Goal: Task Accomplishment & Management: Manage account settings

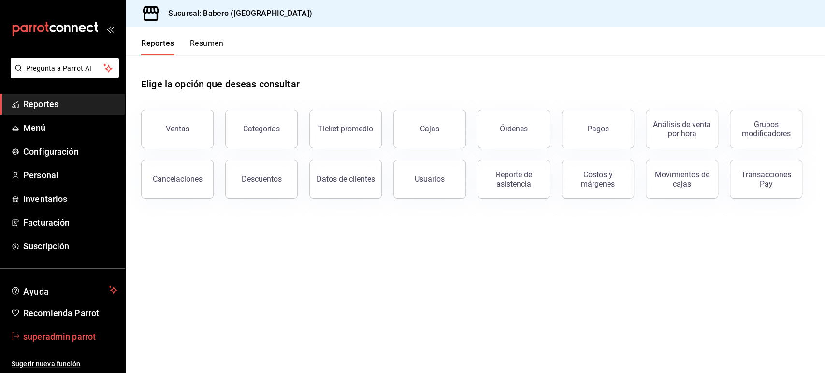
click at [72, 339] on span "superadmin parrot" at bounding box center [70, 336] width 94 height 13
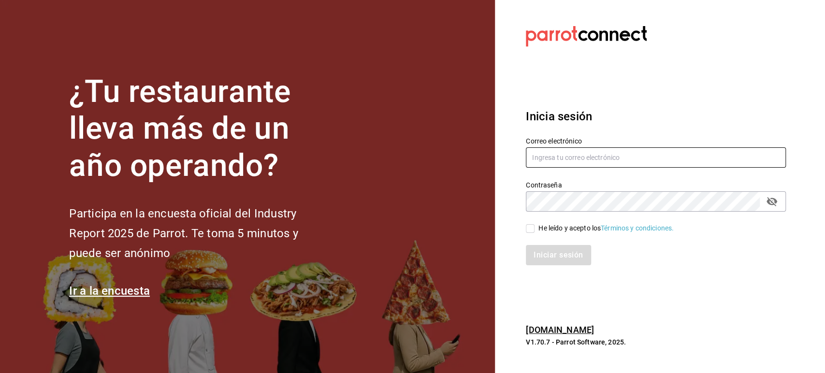
click at [562, 152] on input "text" at bounding box center [656, 157] width 260 height 20
paste input "cream@centrito.com"
type input "cream@centrito.com"
click at [526, 231] on input "He leído y acepto los Términos y condiciones." at bounding box center [530, 228] width 9 height 9
checkbox input "true"
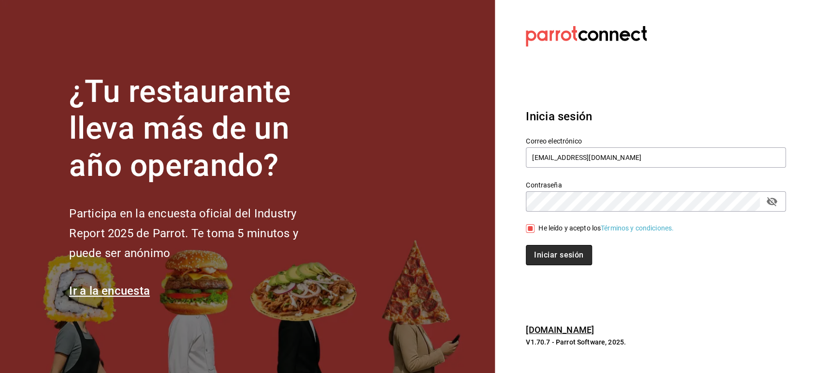
click at [545, 252] on button "Iniciar sesión" at bounding box center [559, 255] width 66 height 20
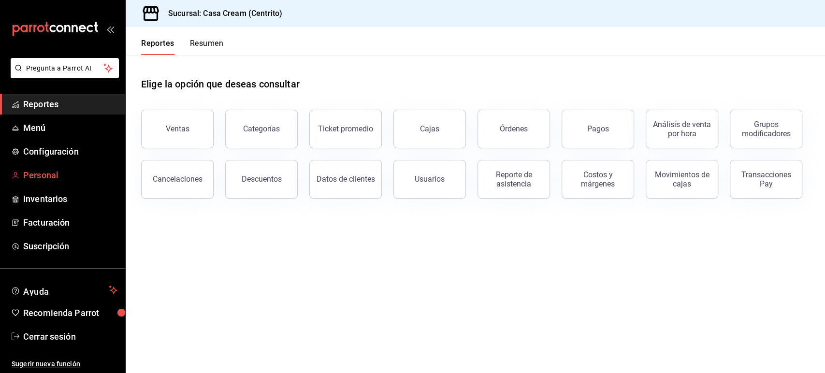
click at [48, 170] on span "Personal" at bounding box center [70, 175] width 94 height 13
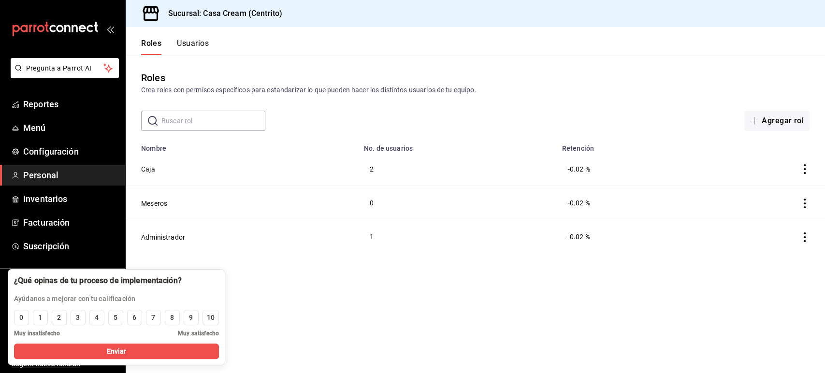
click at [192, 46] on button "Usuarios" at bounding box center [193, 47] width 32 height 16
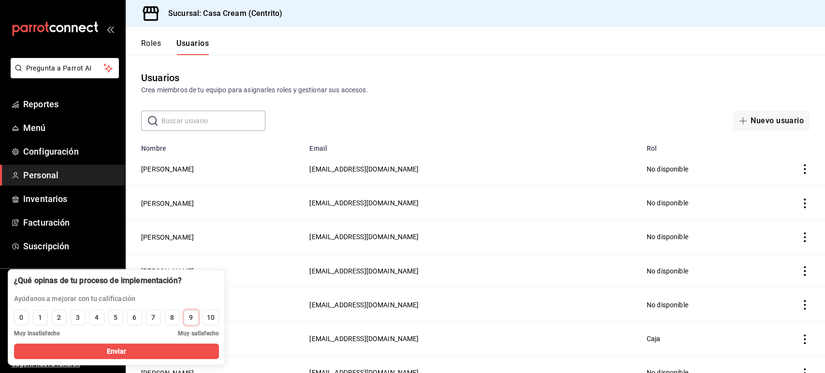
click at [192, 317] on div "9" at bounding box center [191, 318] width 4 height 10
click at [162, 350] on button "Enviar" at bounding box center [116, 351] width 205 height 15
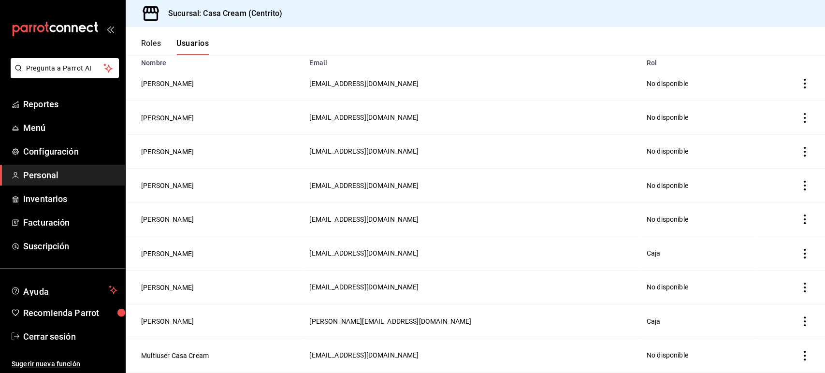
scroll to position [147, 0]
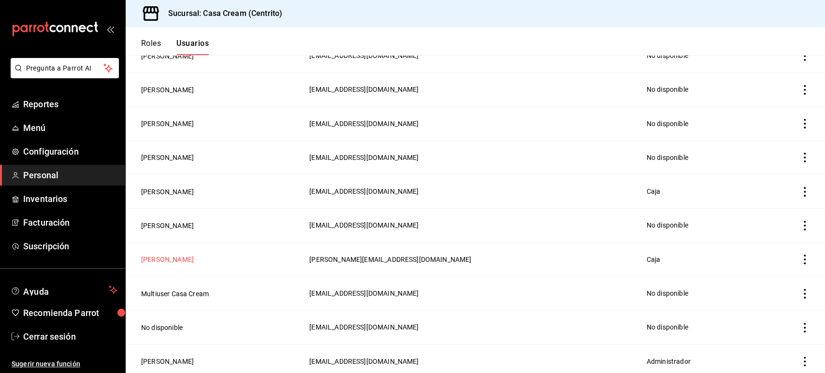
click at [189, 258] on button "[PERSON_NAME]" at bounding box center [167, 260] width 53 height 10
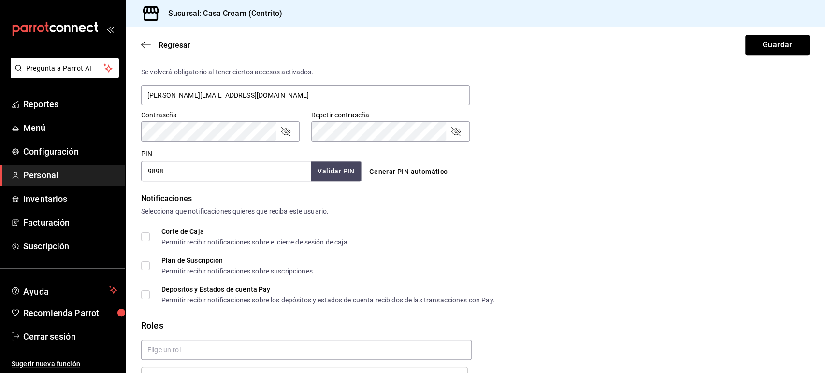
scroll to position [430, 0]
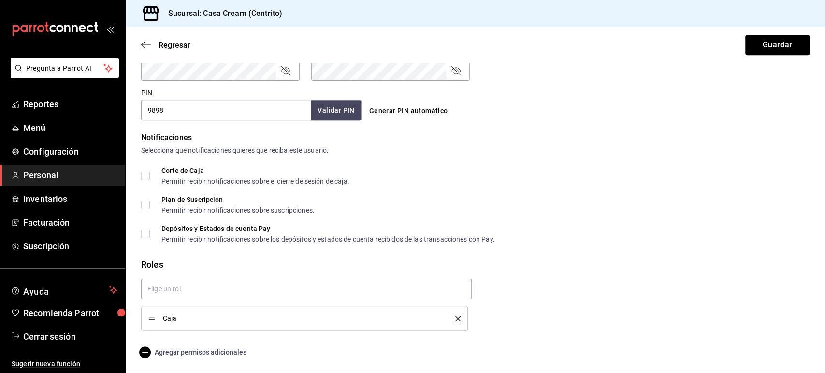
click at [215, 354] on span "Agregar permisos adicionales" at bounding box center [193, 352] width 105 height 12
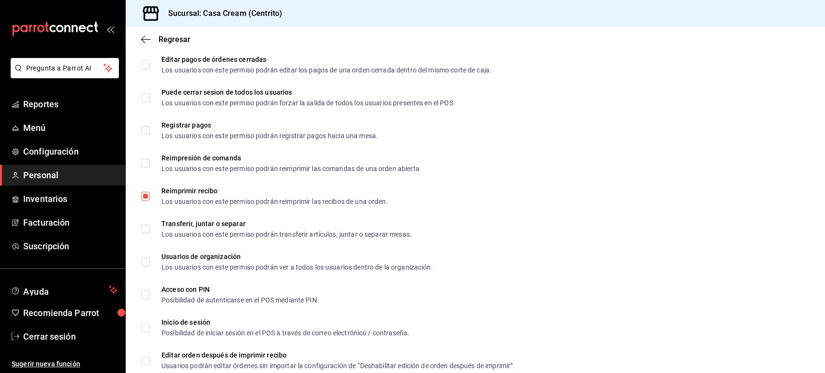
scroll to position [1453, 0]
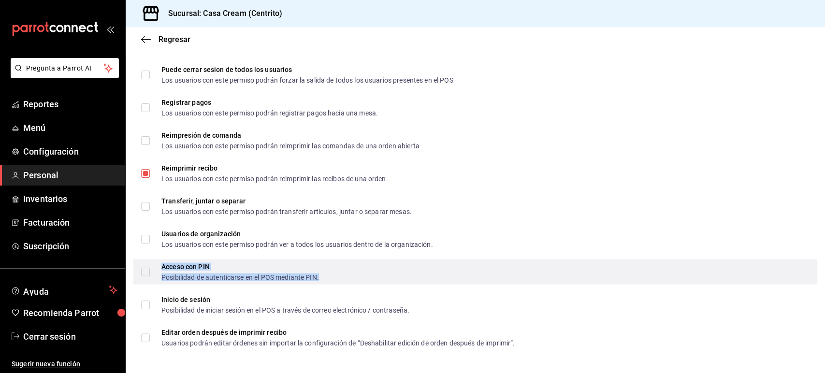
click at [221, 270] on div "Acceso con PIN Posibilidad de autenticarse en el POS mediante PIN." at bounding box center [240, 271] width 158 height 17
click at [150, 270] on input "Acceso con PIN Posibilidad de autenticarse en el POS mediante PIN." at bounding box center [145, 272] width 9 height 9
click at [151, 268] on span "Acceso con PIN Posibilidad de autenticarse en el POS mediante PIN." at bounding box center [234, 271] width 169 height 17
click at [150, 268] on input "Acceso con PIN Posibilidad de autenticarse en el POS mediante PIN." at bounding box center [145, 272] width 9 height 9
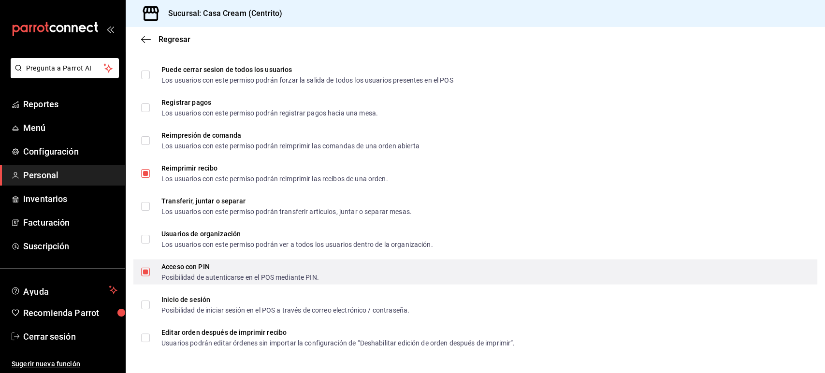
click at [146, 270] on input "Acceso con PIN Posibilidad de autenticarse en el POS mediante PIN." at bounding box center [145, 272] width 9 height 9
checkbox input "false"
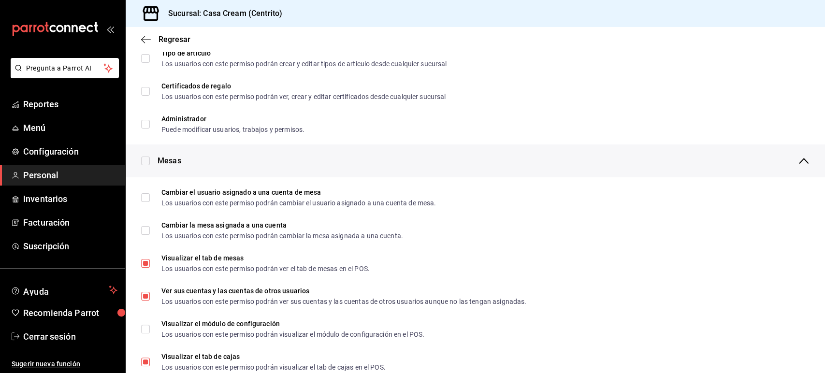
scroll to position [0, 0]
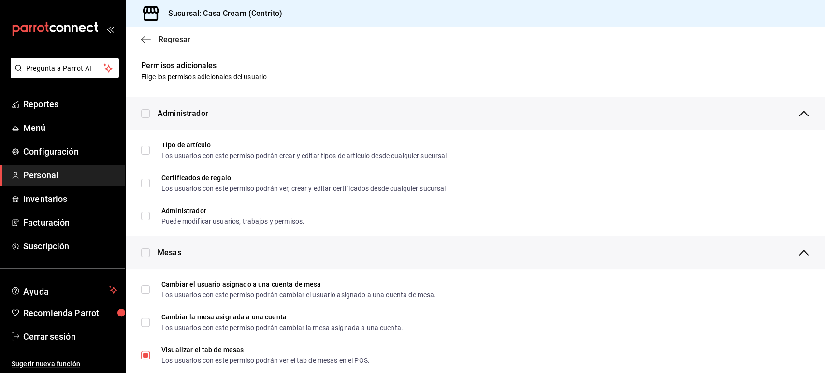
click at [147, 39] on icon "button" at bounding box center [146, 39] width 10 height 0
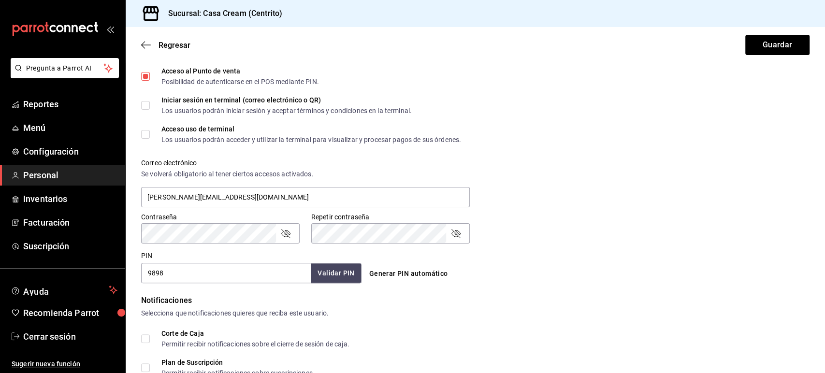
scroll to position [430, 0]
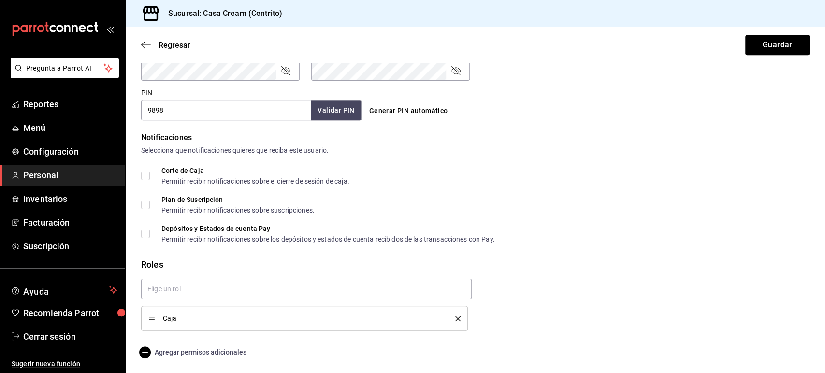
click at [215, 351] on span "Agregar permisos adicionales" at bounding box center [193, 352] width 105 height 12
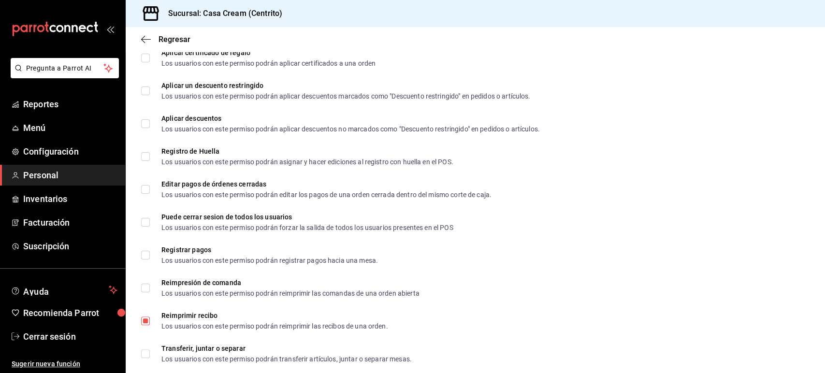
scroll to position [1453, 0]
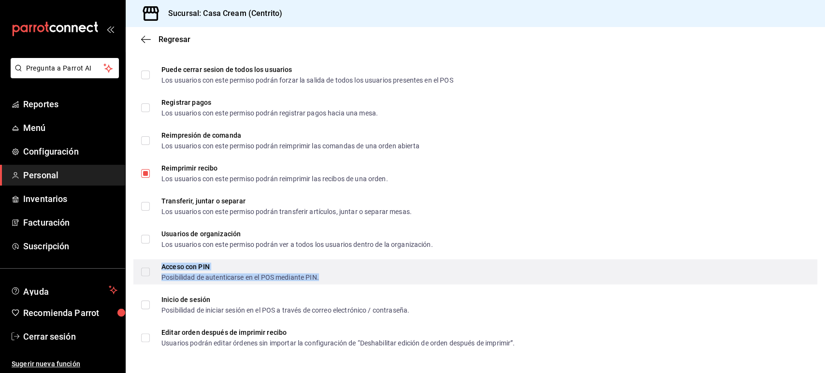
click at [209, 269] on div "Acceso con PIN" at bounding box center [240, 266] width 158 height 7
checkbox input "true"
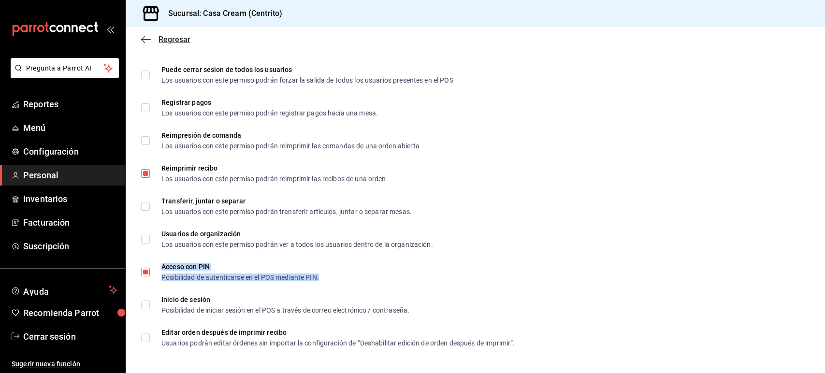
click at [146, 36] on icon "button" at bounding box center [146, 39] width 10 height 9
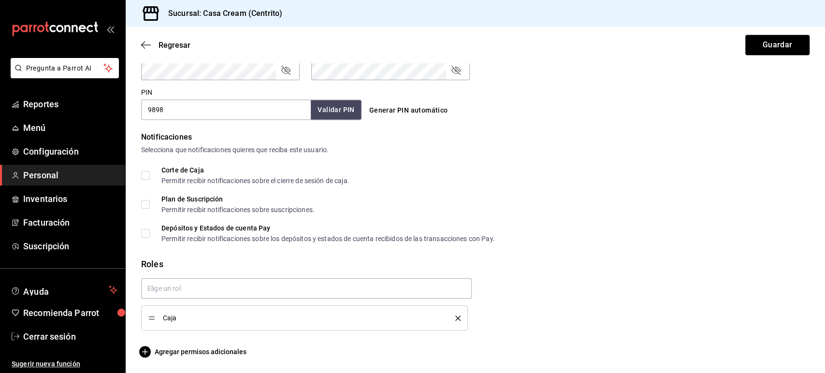
scroll to position [430, 0]
click at [759, 38] on button "Guardar" at bounding box center [777, 45] width 64 height 20
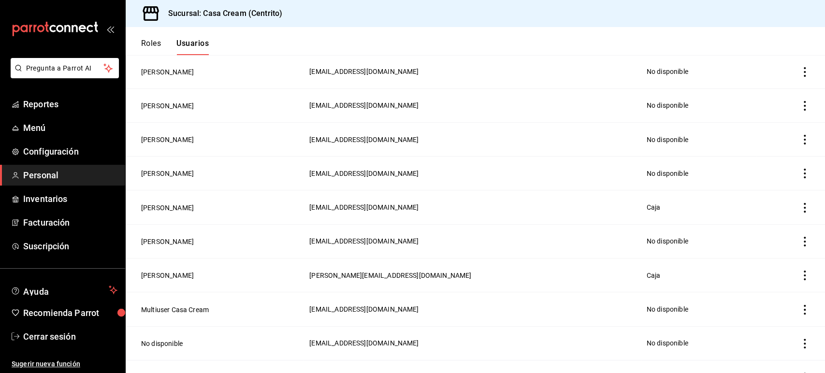
scroll to position [147, 0]
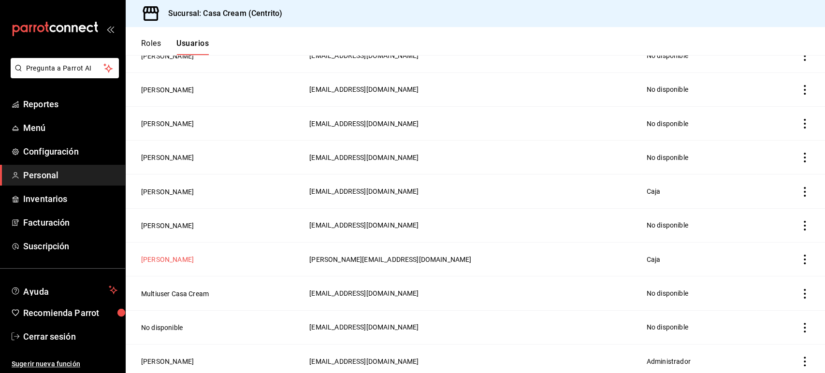
click at [182, 255] on button "[PERSON_NAME]" at bounding box center [167, 260] width 53 height 10
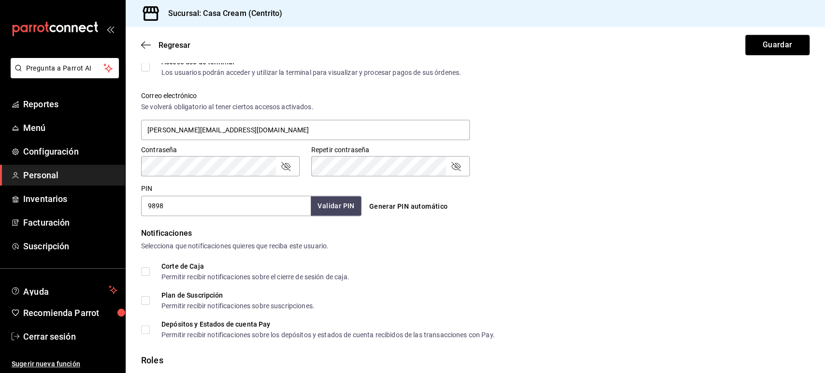
scroll to position [430, 0]
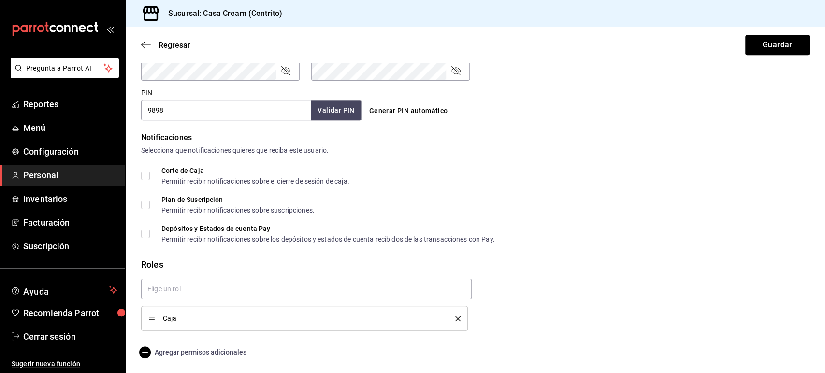
click at [217, 348] on span "Agregar permisos adicionales" at bounding box center [193, 352] width 105 height 12
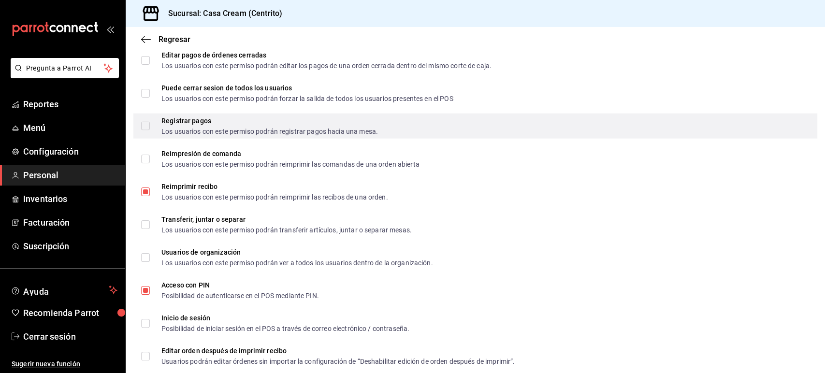
scroll to position [1453, 0]
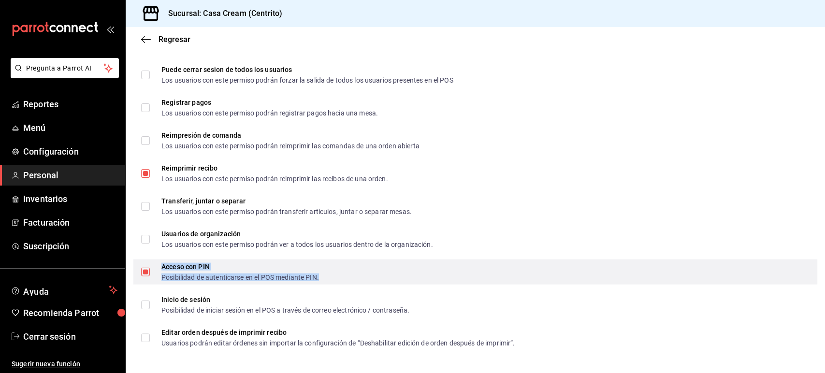
click at [203, 276] on div "Posibilidad de autenticarse en el POS mediante PIN." at bounding box center [240, 277] width 158 height 7
checkbox input "false"
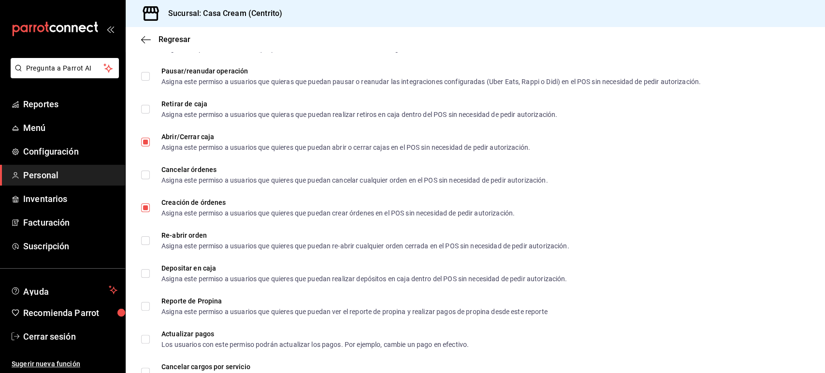
scroll to position [893, 0]
click at [143, 36] on icon "button" at bounding box center [146, 39] width 10 height 9
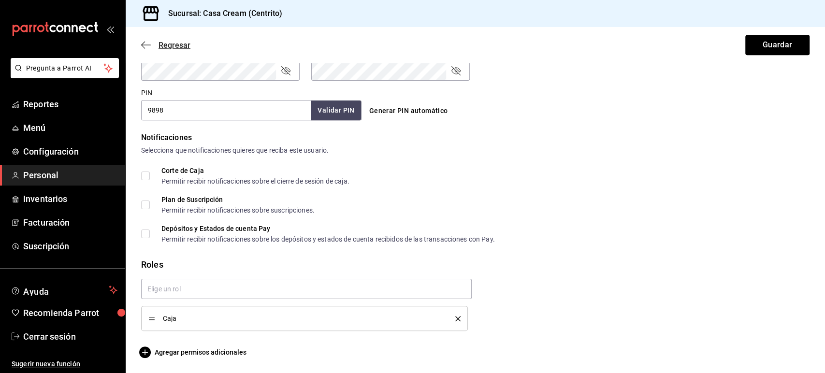
click at [151, 41] on span "Regresar" at bounding box center [165, 45] width 49 height 9
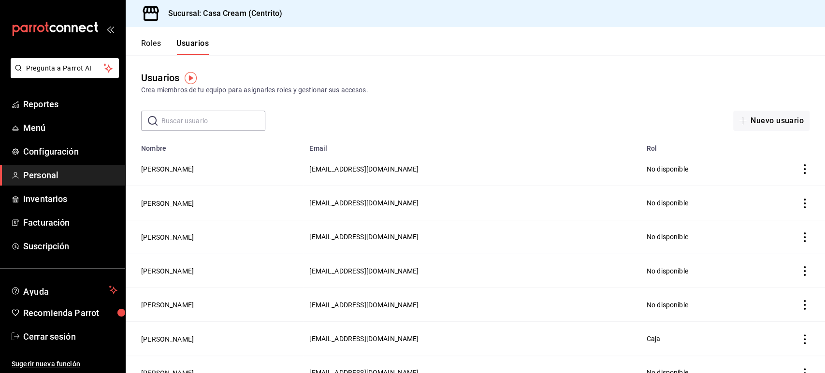
scroll to position [147, 0]
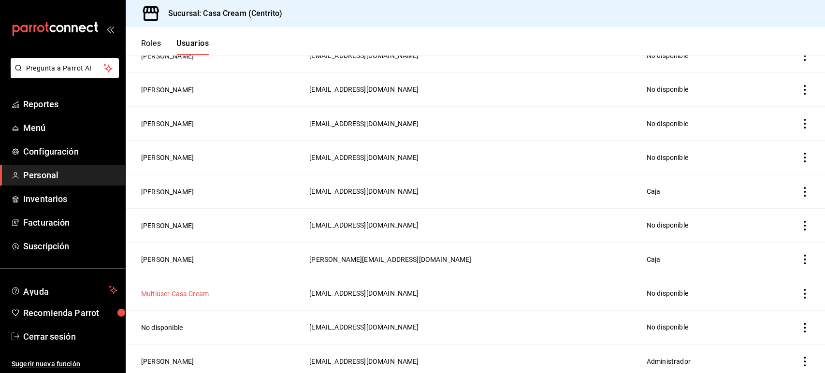
click at [187, 293] on button "Multiuser Casa Cream" at bounding box center [175, 294] width 68 height 10
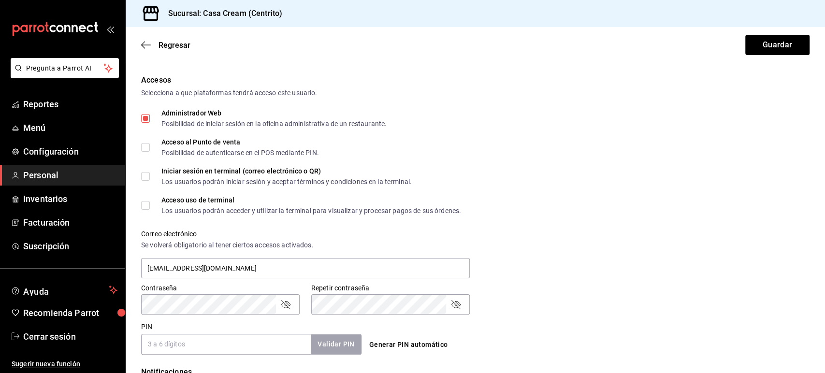
scroll to position [309, 0]
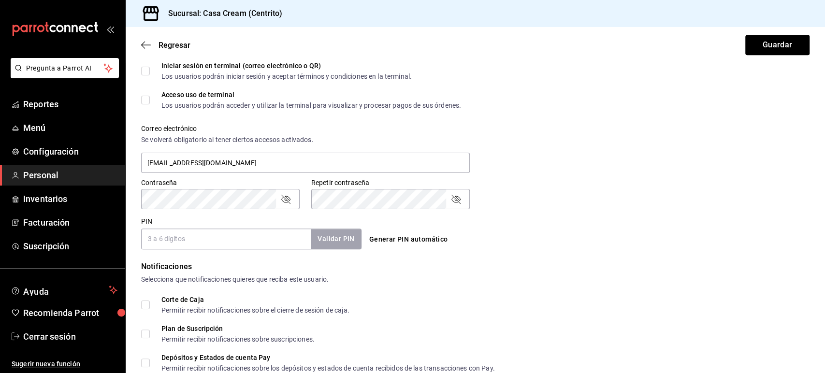
click at [234, 236] on input "PIN" at bounding box center [226, 239] width 170 height 20
type input "945507"
click at [325, 232] on button "Validar PIN" at bounding box center [335, 239] width 51 height 21
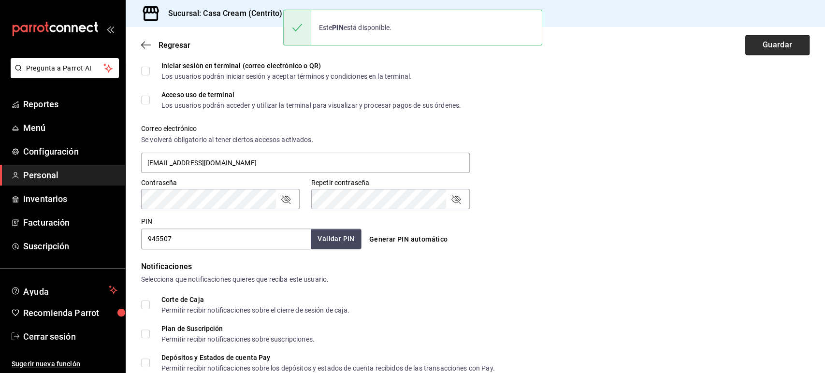
click at [762, 47] on button "Guardar" at bounding box center [777, 45] width 64 height 20
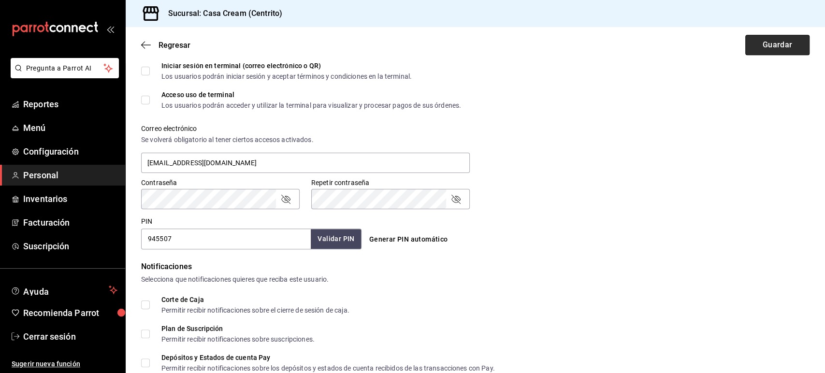
click at [745, 48] on button "Guardar" at bounding box center [777, 45] width 64 height 20
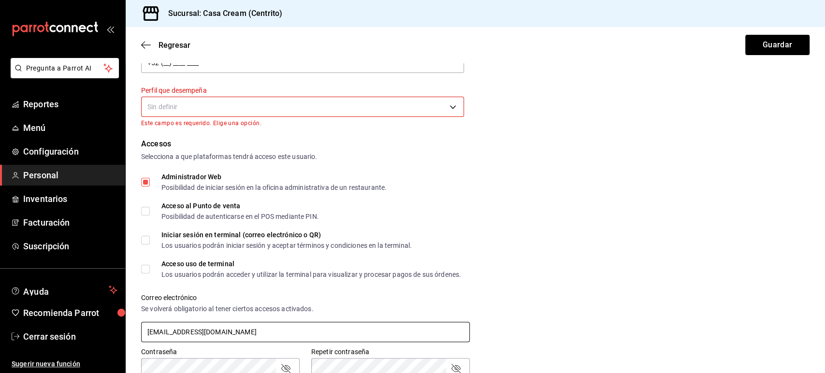
scroll to position [138, 0]
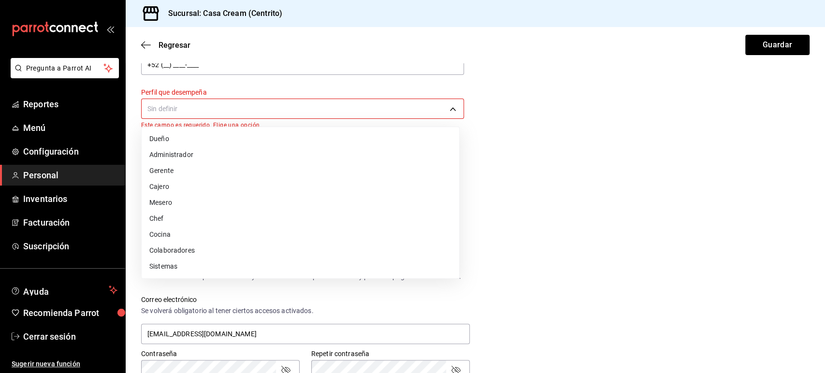
click at [315, 110] on body "Pregunta a Parrot AI Reportes Menú Configuración Personal Inventarios Facturaci…" at bounding box center [412, 186] width 825 height 373
click at [197, 265] on li "Sistemas" at bounding box center [300, 266] width 317 height 16
type input "IT"
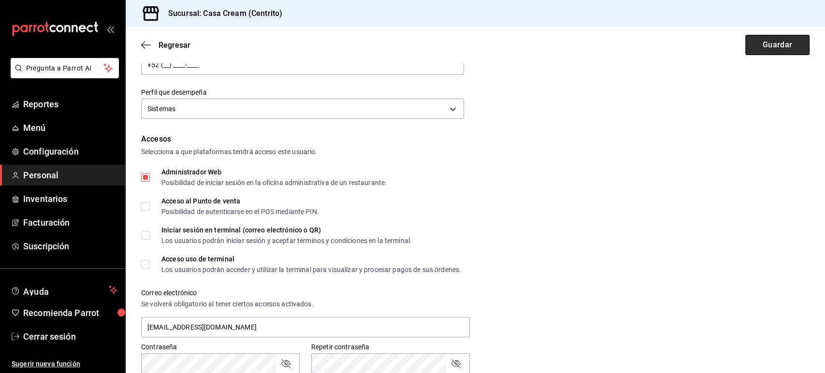
click at [754, 49] on button "Guardar" at bounding box center [777, 45] width 64 height 20
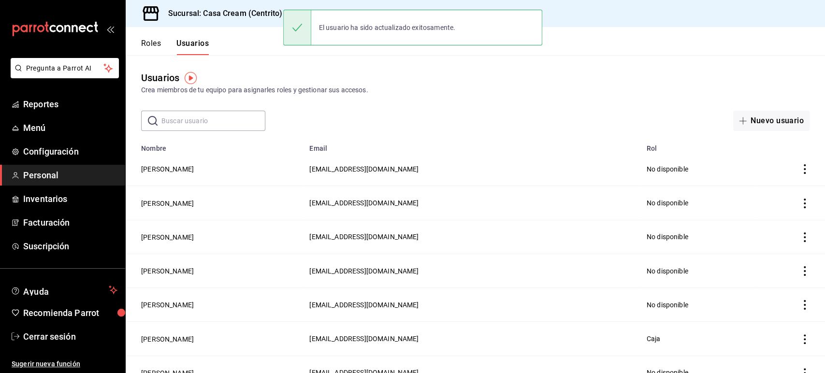
click at [155, 45] on button "Roles" at bounding box center [151, 47] width 20 height 16
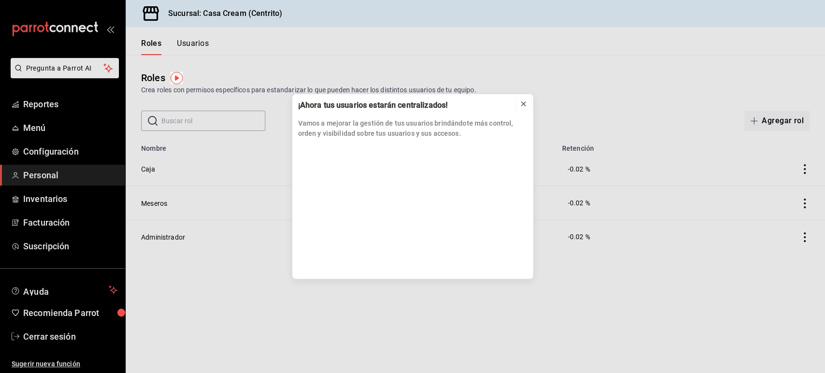
click at [522, 103] on icon at bounding box center [523, 104] width 4 height 4
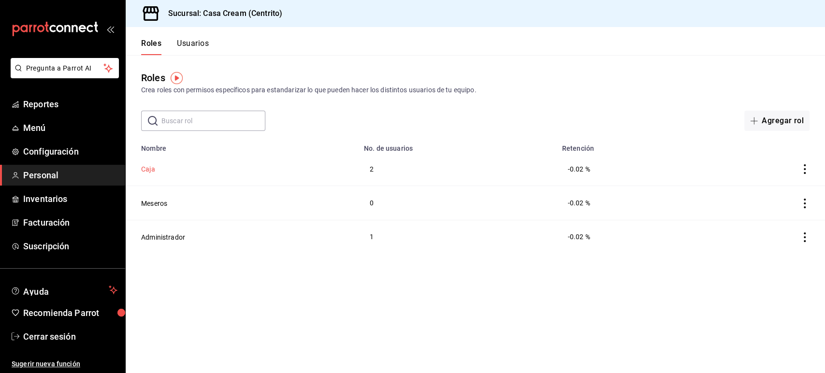
click at [149, 167] on button "Caja" at bounding box center [148, 169] width 14 height 10
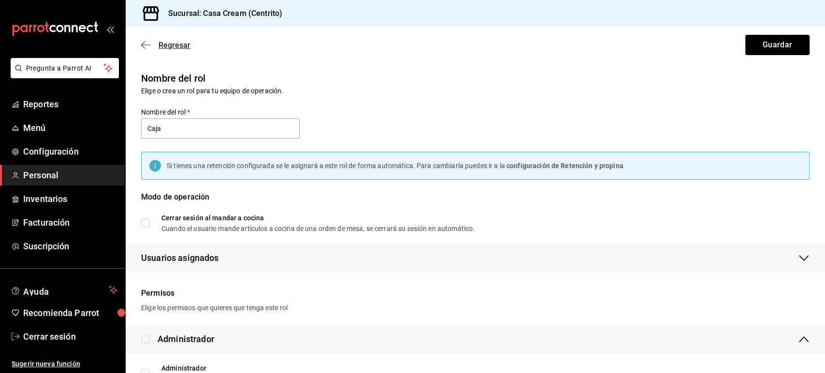
click at [145, 45] on icon "button" at bounding box center [146, 45] width 10 height 9
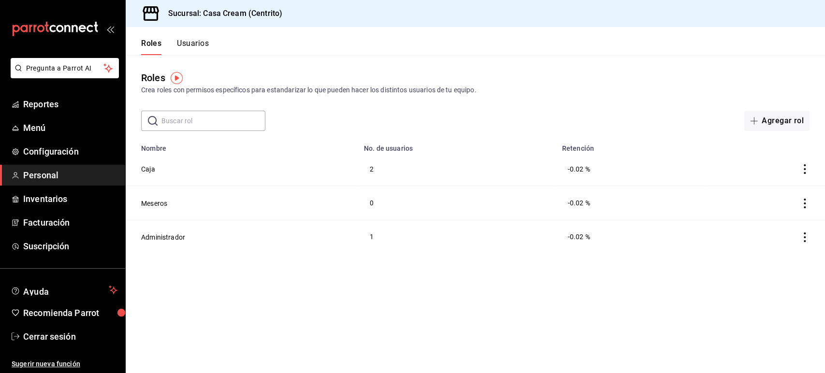
click at [197, 43] on button "Usuarios" at bounding box center [193, 47] width 32 height 16
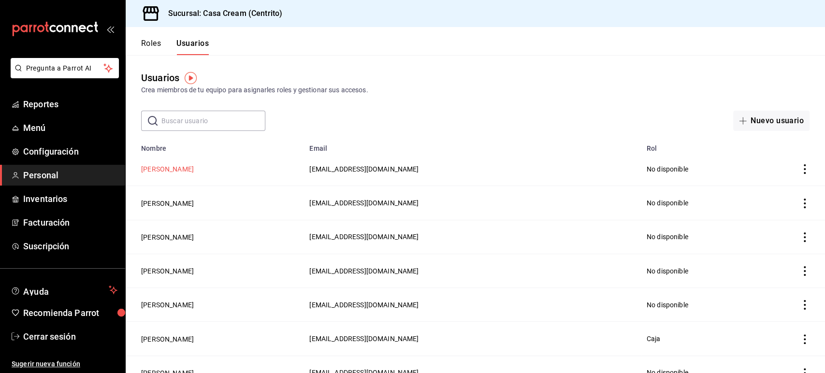
click at [167, 171] on button "[PERSON_NAME]" at bounding box center [167, 169] width 53 height 10
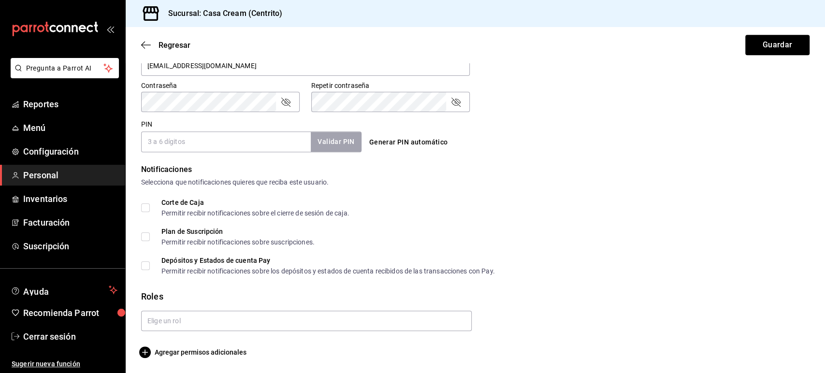
scroll to position [405, 0]
click at [211, 357] on span "Agregar permisos adicionales" at bounding box center [193, 353] width 105 height 12
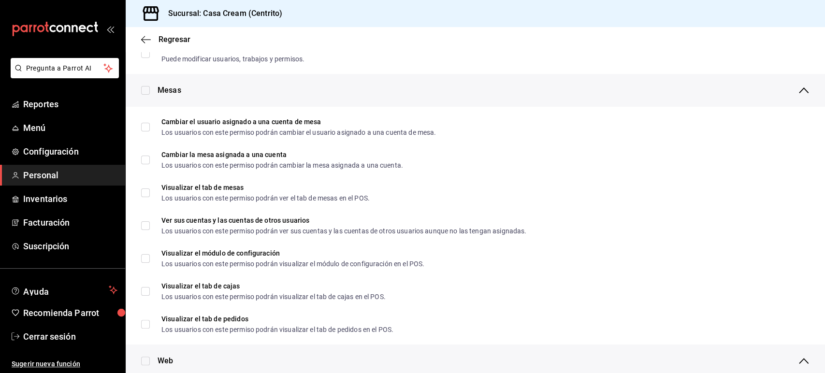
scroll to position [0, 0]
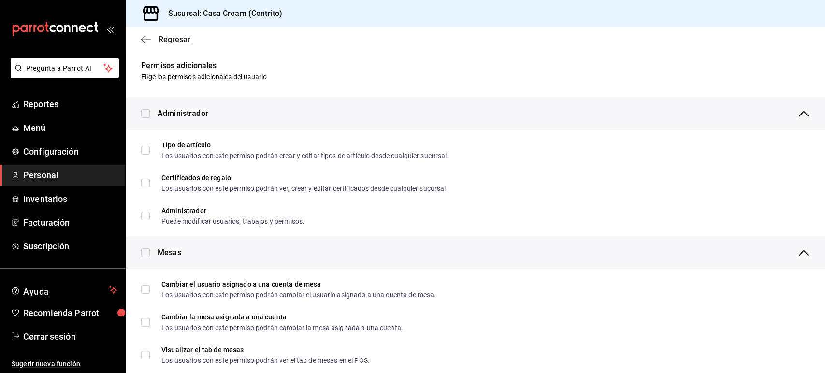
click at [148, 39] on icon "button" at bounding box center [146, 39] width 10 height 0
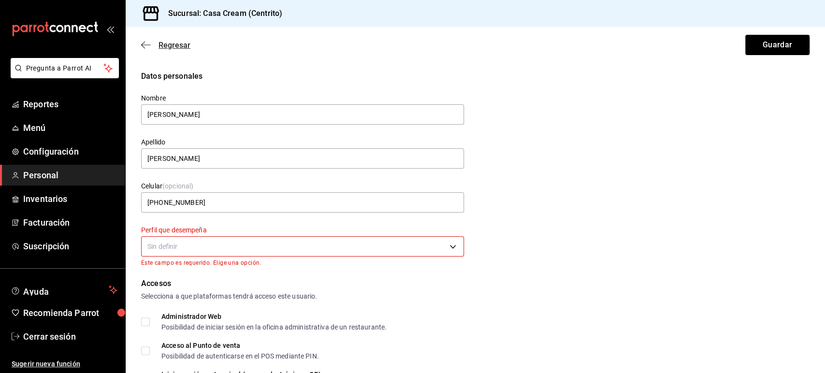
click at [146, 45] on icon "button" at bounding box center [146, 44] width 10 height 0
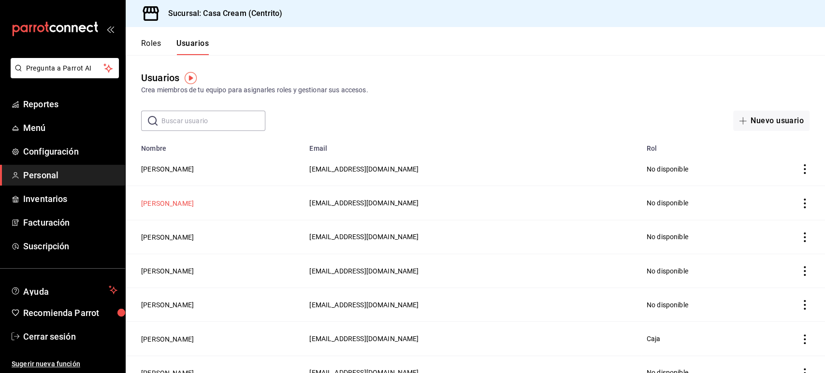
click at [180, 205] on button "[PERSON_NAME]" at bounding box center [167, 204] width 53 height 10
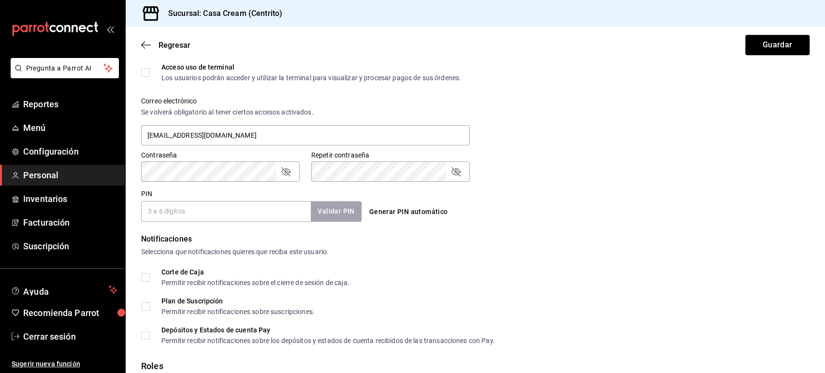
scroll to position [406, 0]
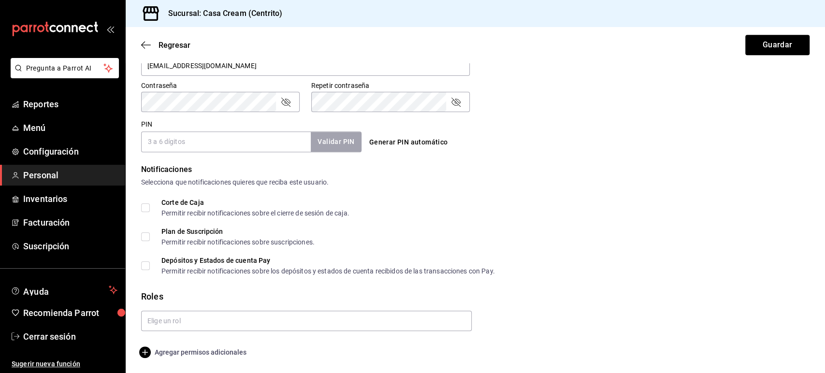
click at [203, 349] on span "Agregar permisos adicionales" at bounding box center [193, 352] width 105 height 12
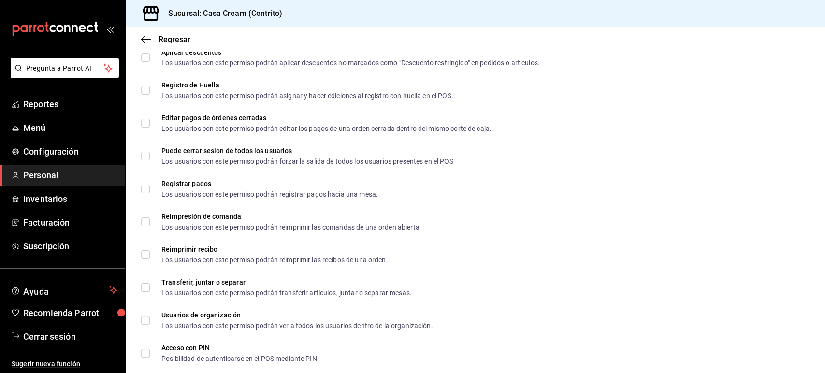
scroll to position [1453, 0]
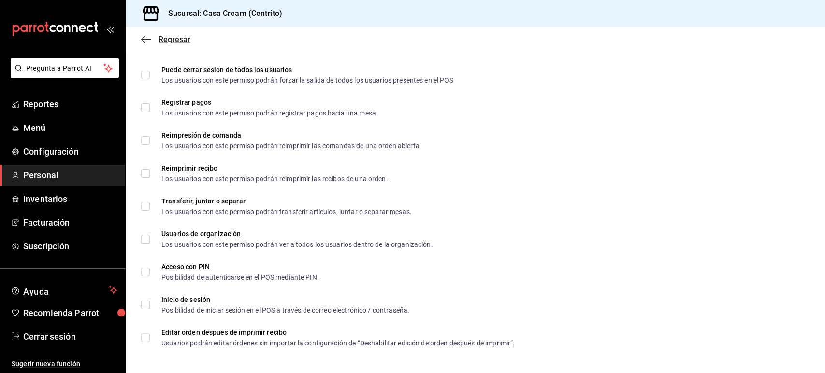
click at [147, 38] on icon "button" at bounding box center [146, 39] width 10 height 9
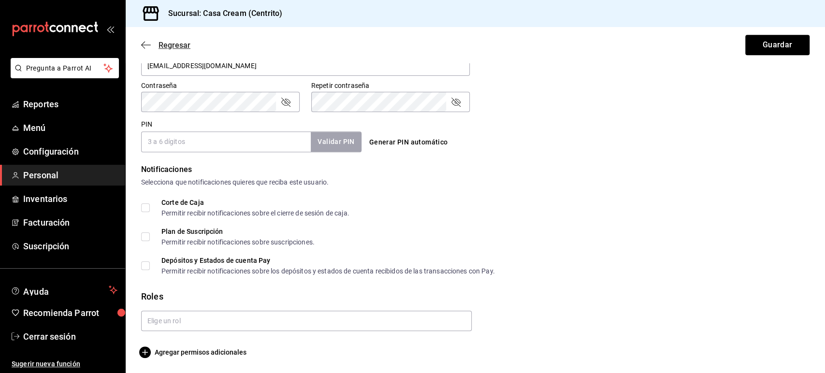
click at [145, 44] on icon "button" at bounding box center [146, 45] width 10 height 9
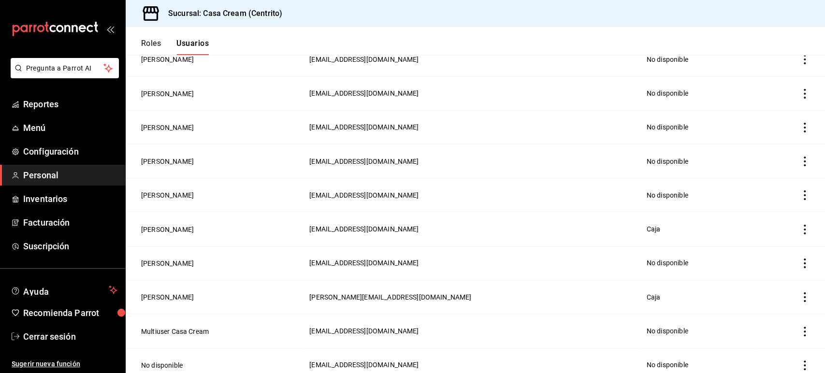
scroll to position [147, 0]
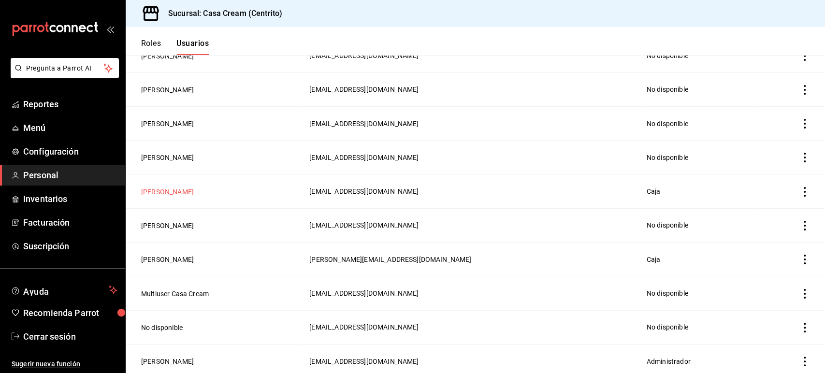
click at [194, 187] on button "[PERSON_NAME]" at bounding box center [167, 192] width 53 height 10
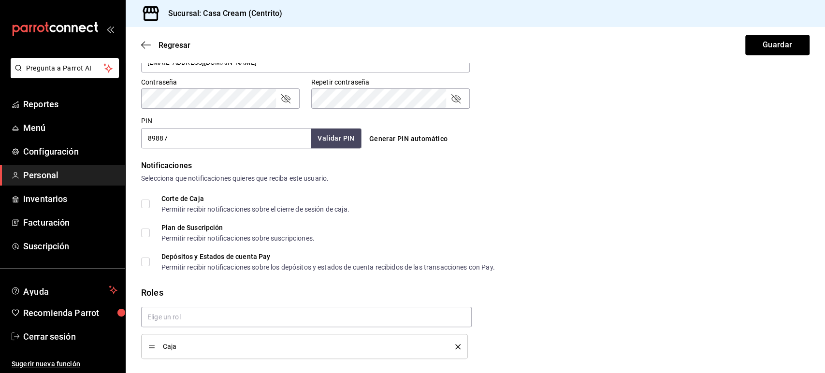
scroll to position [430, 0]
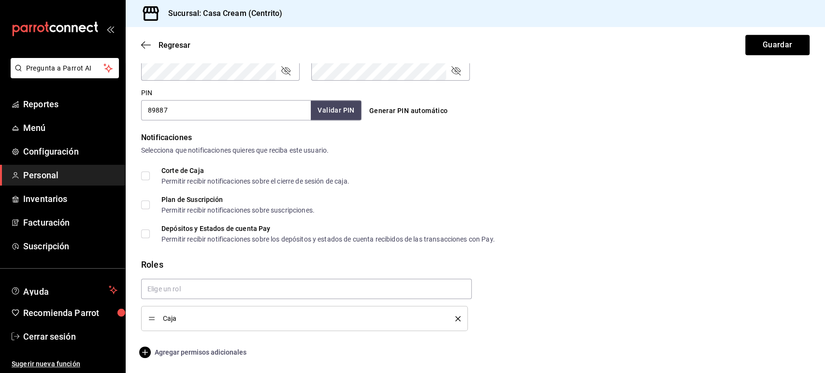
click at [213, 355] on span "Agregar permisos adicionales" at bounding box center [193, 352] width 105 height 12
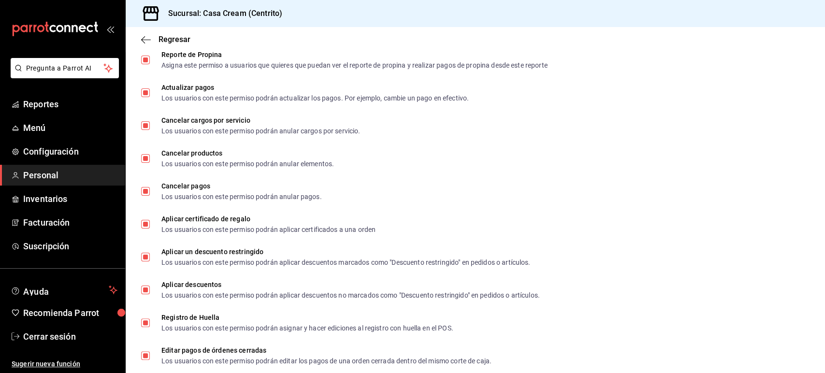
scroll to position [1453, 0]
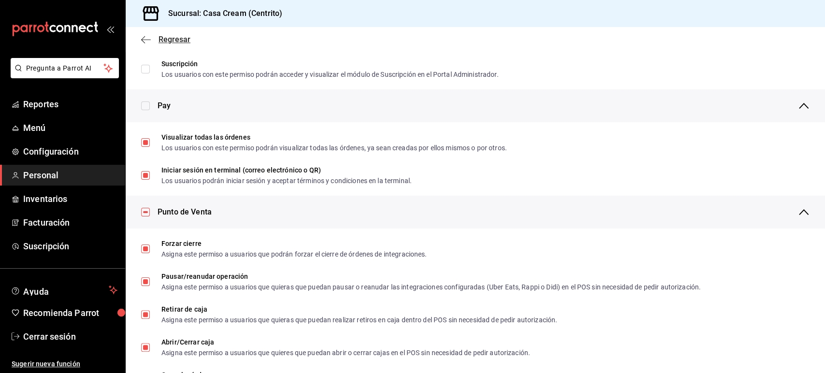
click at [147, 38] on icon "button" at bounding box center [146, 39] width 10 height 9
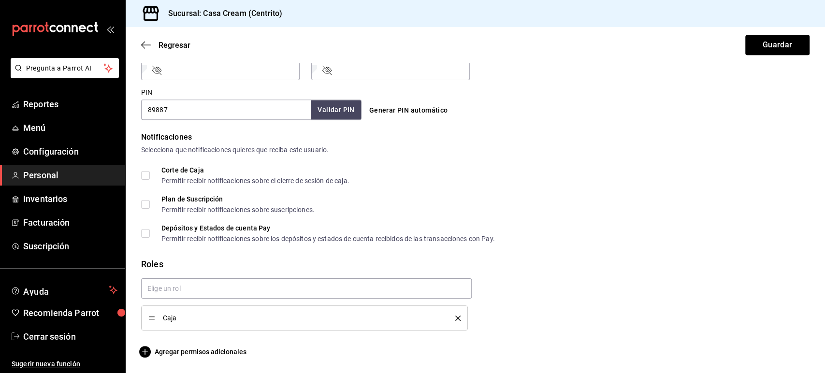
scroll to position [430, 0]
click at [148, 44] on icon "button" at bounding box center [146, 45] width 10 height 9
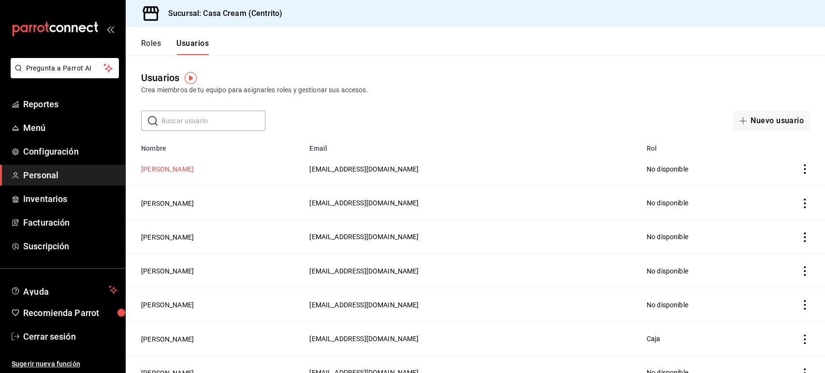
click at [171, 167] on button "[PERSON_NAME]" at bounding box center [167, 169] width 53 height 10
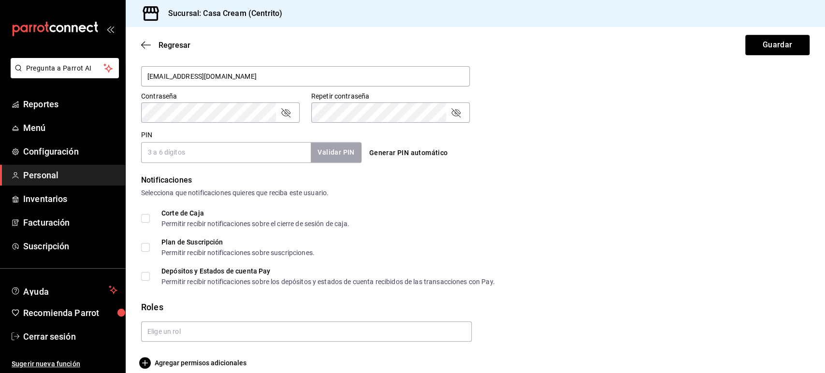
scroll to position [406, 0]
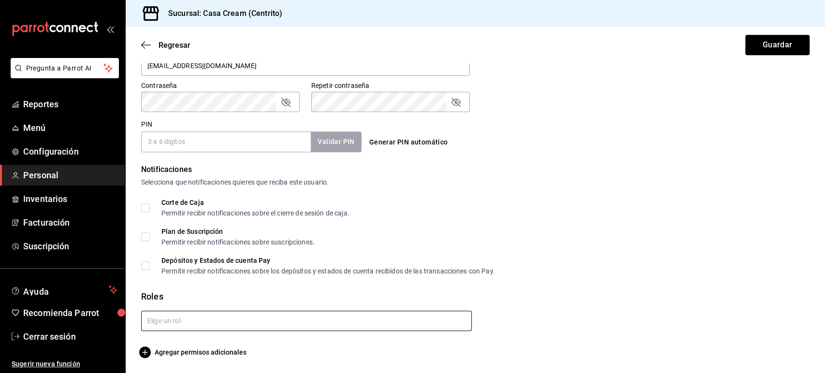
click at [220, 323] on input "text" at bounding box center [306, 321] width 330 height 20
click at [270, 340] on form "Datos personales Nombre [PERSON_NAME] [PERSON_NAME] Celular (opcional) [PHONE_N…" at bounding box center [475, 11] width 668 height 693
click at [246, 323] on input "text" at bounding box center [306, 321] width 330 height 20
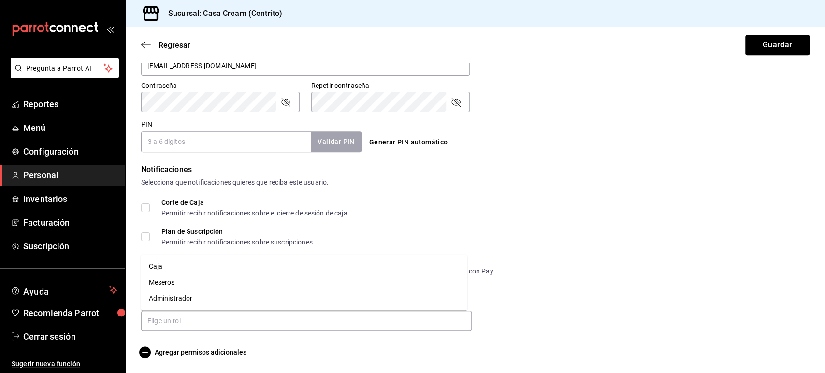
click at [497, 301] on div "Roles" at bounding box center [475, 296] width 668 height 13
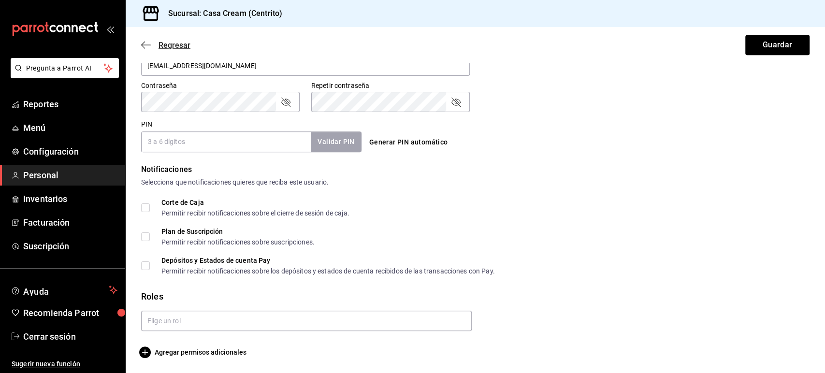
click at [144, 48] on icon "button" at bounding box center [143, 45] width 4 height 7
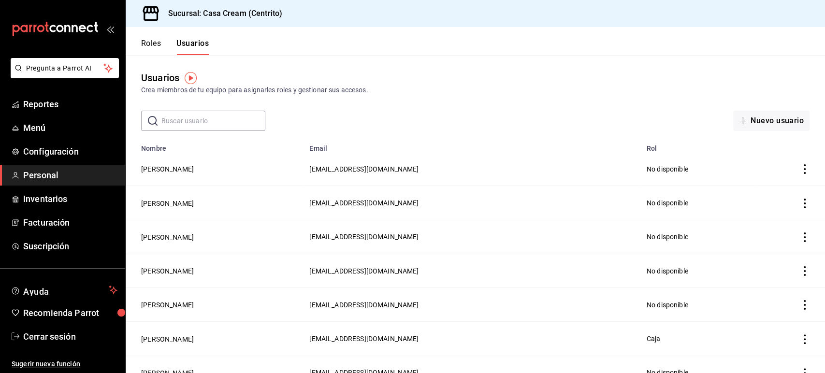
click at [158, 49] on button "Roles" at bounding box center [151, 47] width 20 height 16
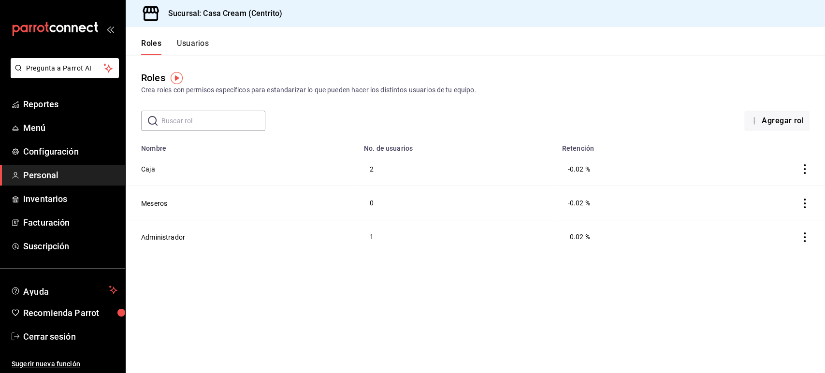
click at [185, 44] on button "Usuarios" at bounding box center [193, 47] width 32 height 16
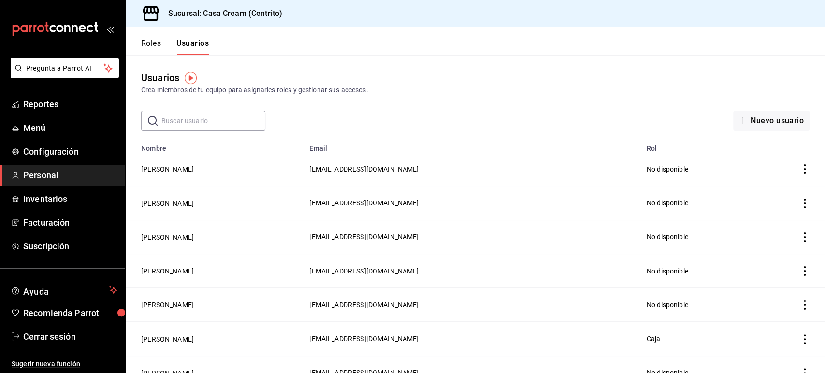
scroll to position [147, 0]
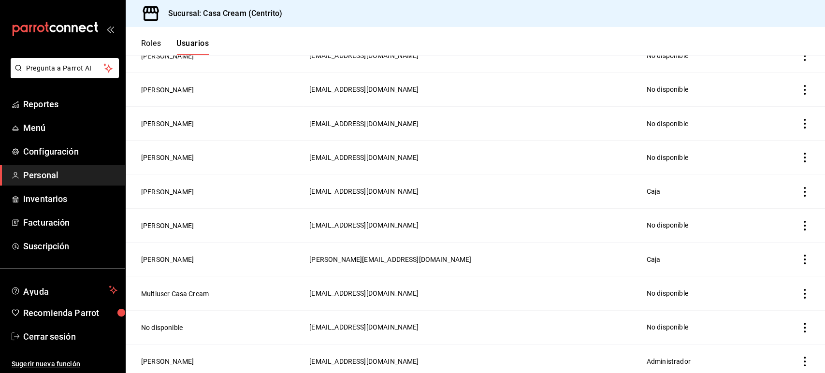
click at [157, 41] on button "Roles" at bounding box center [151, 47] width 20 height 16
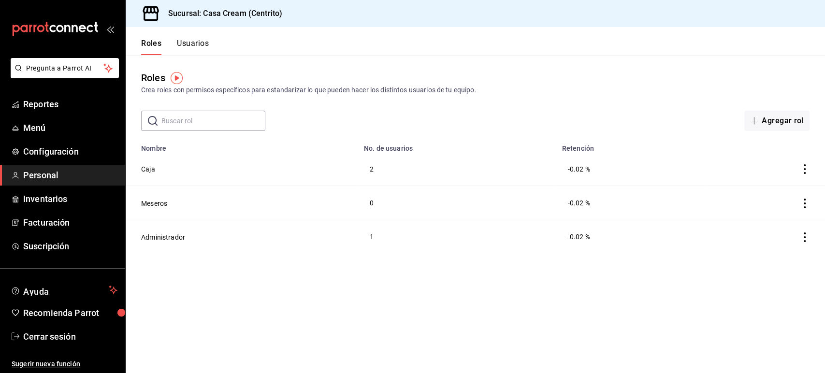
click at [200, 41] on button "Usuarios" at bounding box center [193, 47] width 32 height 16
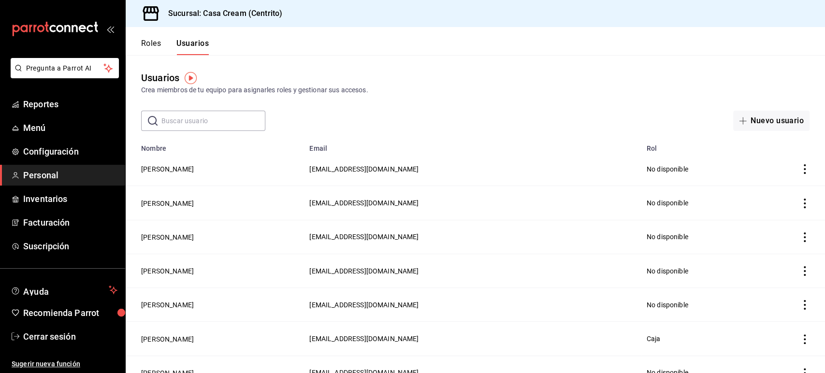
click at [248, 181] on td "[PERSON_NAME]" at bounding box center [215, 169] width 178 height 34
click at [154, 46] on button "Roles" at bounding box center [151, 47] width 20 height 16
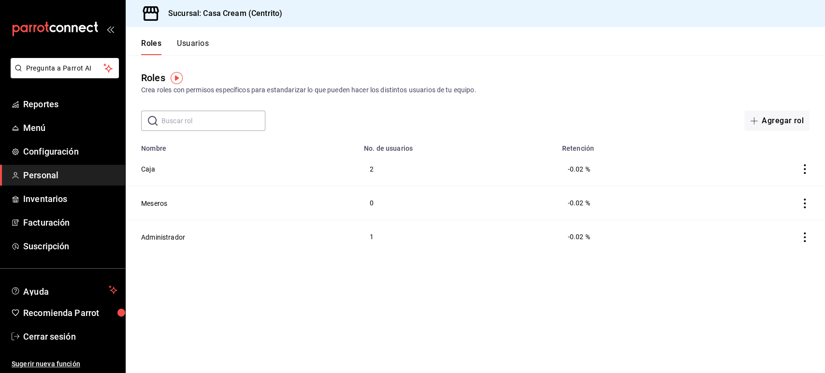
click at [205, 46] on button "Usuarios" at bounding box center [193, 47] width 32 height 16
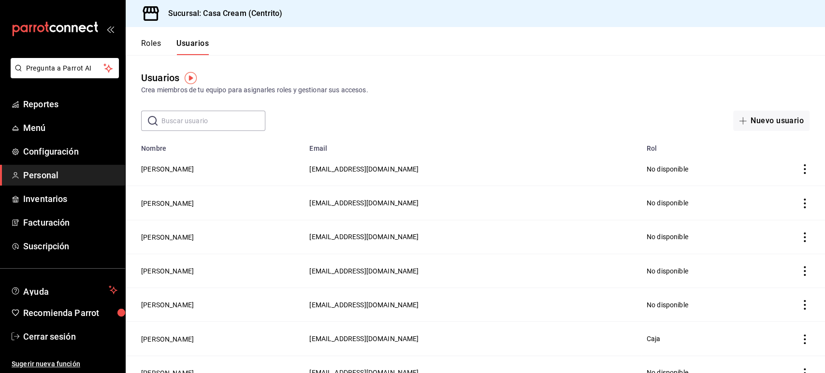
click at [303, 226] on td "[PERSON_NAME]" at bounding box center [215, 237] width 178 height 34
click at [674, 80] on div "Usuarios Crea miembros de tu equipo para asignarles roles y gestionar sus acces…" at bounding box center [475, 83] width 699 height 25
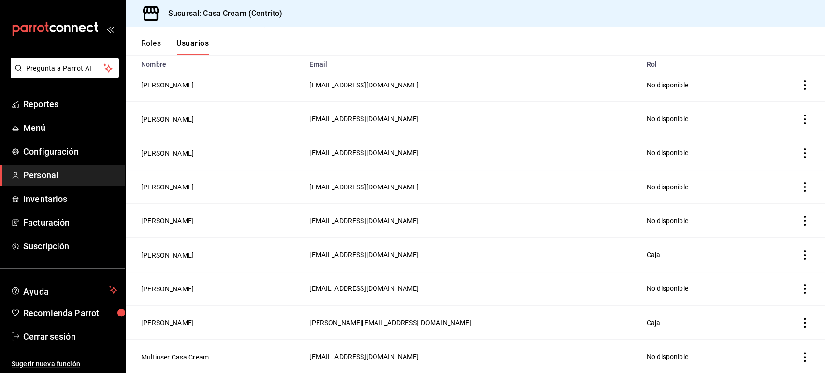
scroll to position [84, 0]
click at [170, 188] on button "[PERSON_NAME]" at bounding box center [167, 187] width 53 height 10
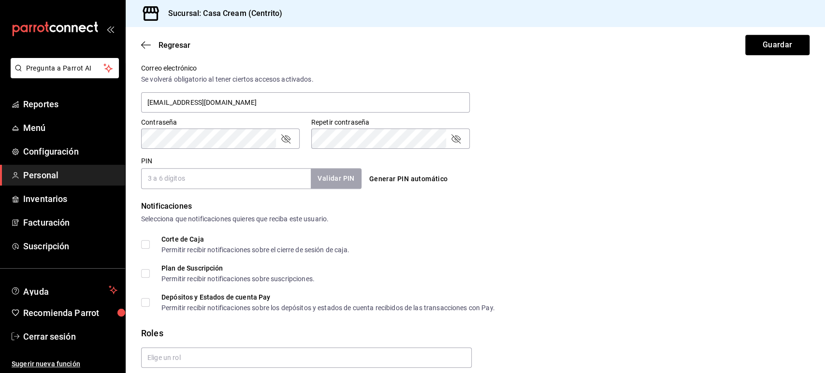
scroll to position [406, 0]
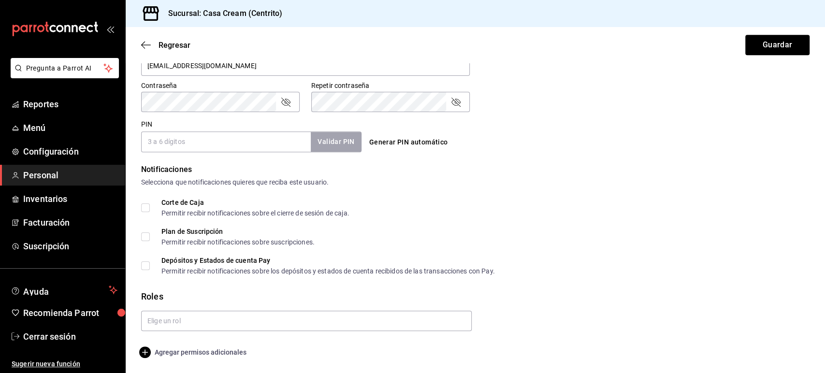
click at [210, 354] on span "Agregar permisos adicionales" at bounding box center [193, 352] width 105 height 12
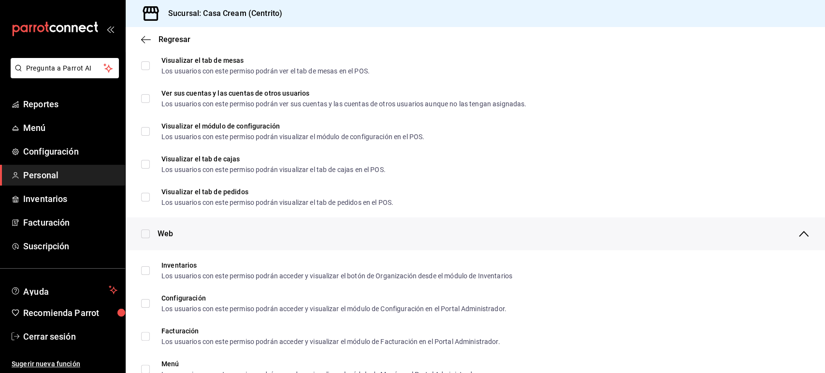
scroll to position [184, 0]
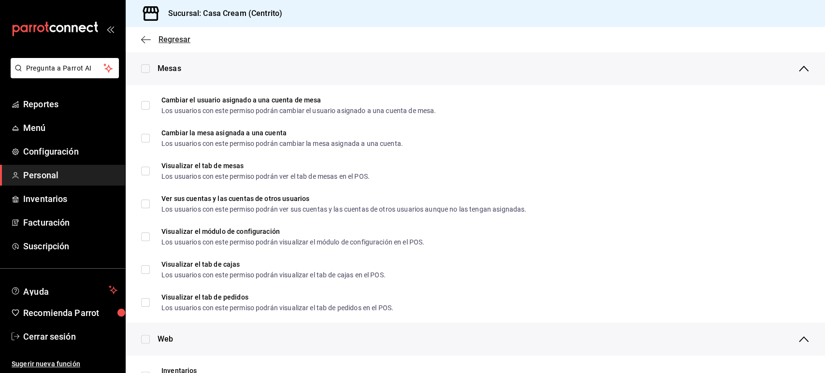
click at [147, 40] on icon "button" at bounding box center [146, 39] width 10 height 9
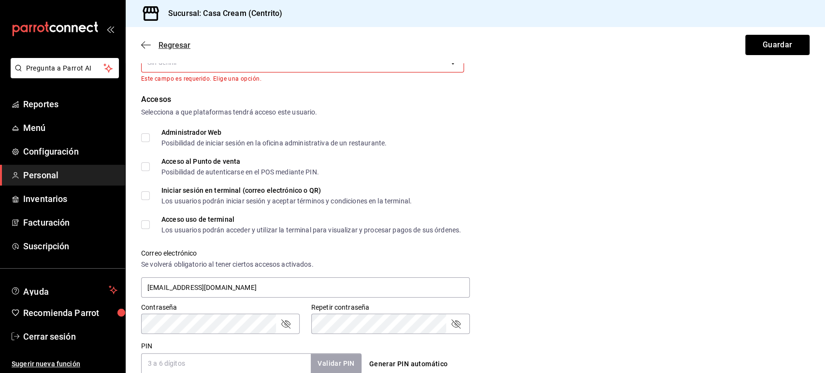
click at [142, 46] on icon "button" at bounding box center [146, 45] width 10 height 9
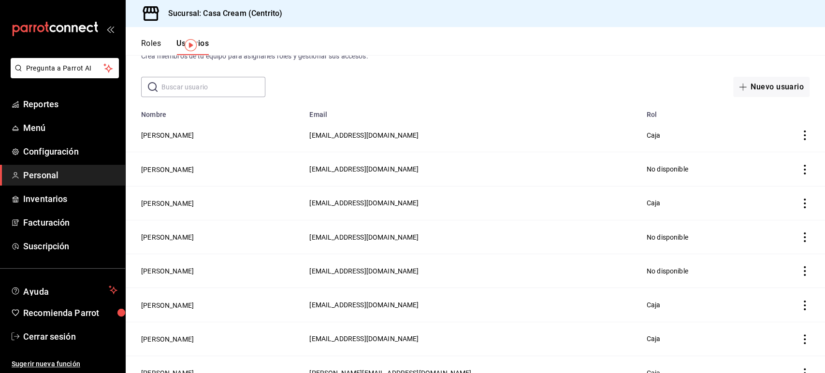
scroll to position [32, 0]
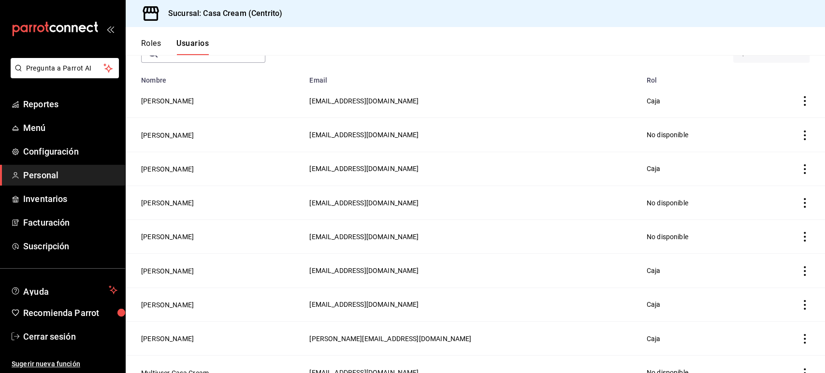
scroll to position [68, 0]
click at [70, 331] on span "Cerrar sesión" at bounding box center [70, 336] width 94 height 13
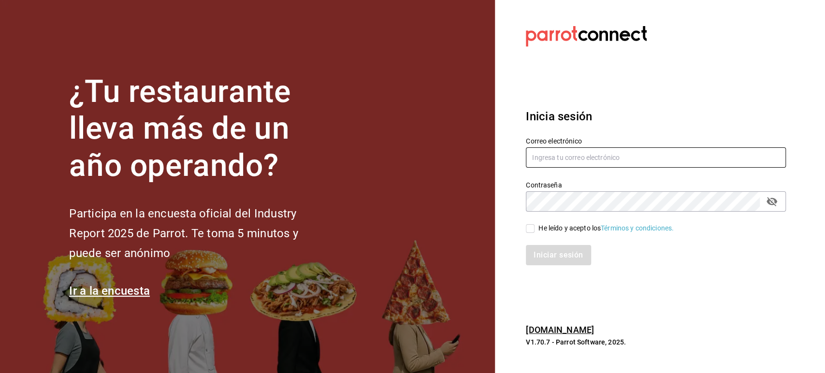
click at [569, 148] on input "text" at bounding box center [656, 157] width 260 height 20
paste input "cream@mty.com"
type input "cream@mty.com"
click at [533, 231] on input "He leído y acepto los Términos y condiciones." at bounding box center [530, 228] width 9 height 9
checkbox input "true"
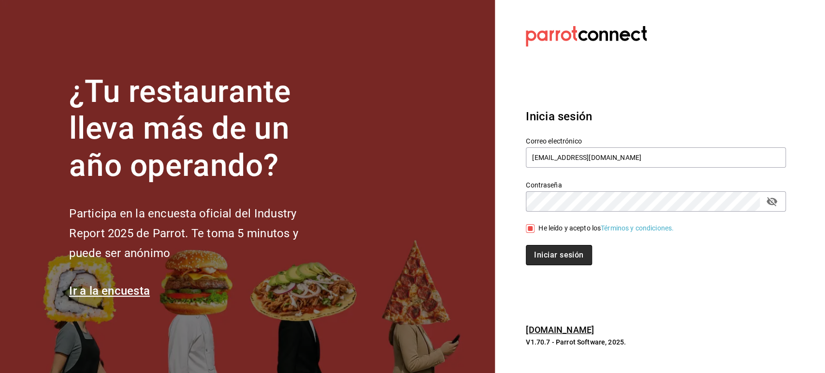
click at [545, 251] on button "Iniciar sesión" at bounding box center [559, 255] width 66 height 20
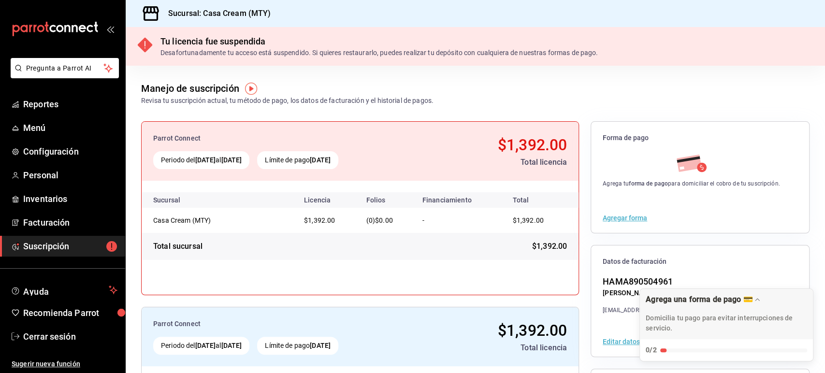
click at [628, 49] on div "Tu licencia fue suspendida Desafortunadamente tu acceso está suspendido. Si qui…" at bounding box center [475, 46] width 699 height 39
click at [58, 223] on span "Facturación" at bounding box center [70, 222] width 94 height 13
click at [53, 196] on span "Inventarios" at bounding box center [70, 198] width 94 height 13
click at [72, 335] on span "Cerrar sesión" at bounding box center [70, 336] width 94 height 13
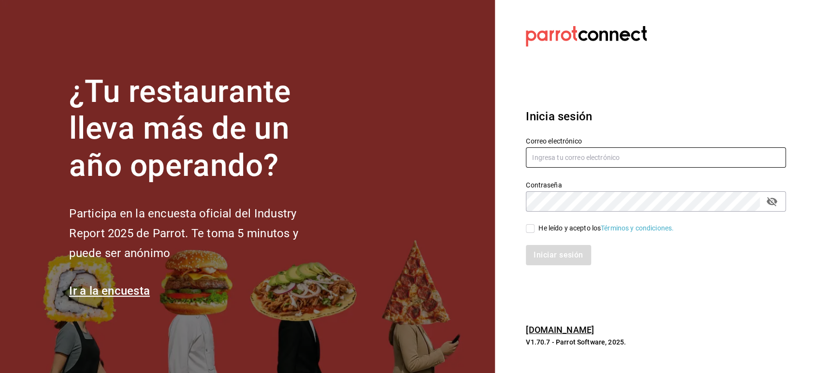
click at [556, 154] on input "text" at bounding box center [656, 157] width 260 height 20
paste input "[EMAIL_ADDRESS][DOMAIN_NAME]"
type input "[EMAIL_ADDRESS][DOMAIN_NAME]"
click at [535, 225] on span "He leído y acepto los Términos y condiciones." at bounding box center [603, 228] width 139 height 10
click at [534, 225] on input "He leído y acepto los Términos y condiciones." at bounding box center [530, 228] width 9 height 9
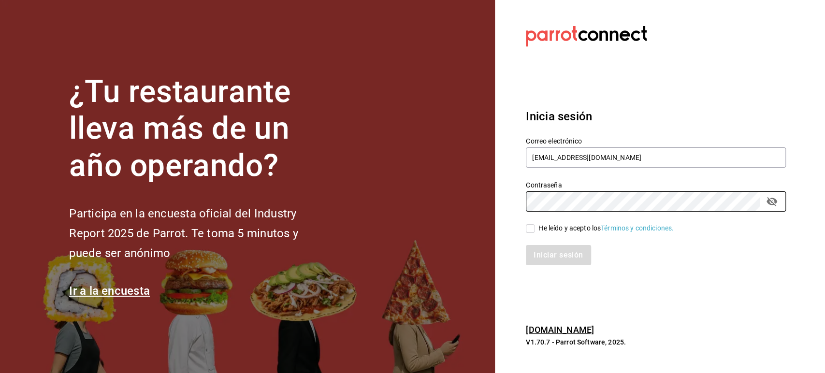
checkbox input "true"
click at [540, 255] on button "Iniciar sesión" at bounding box center [559, 255] width 66 height 20
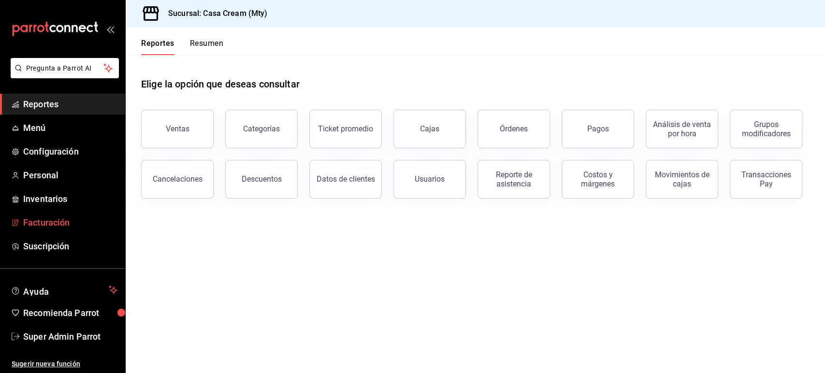
click at [54, 220] on span "Facturación" at bounding box center [70, 222] width 94 height 13
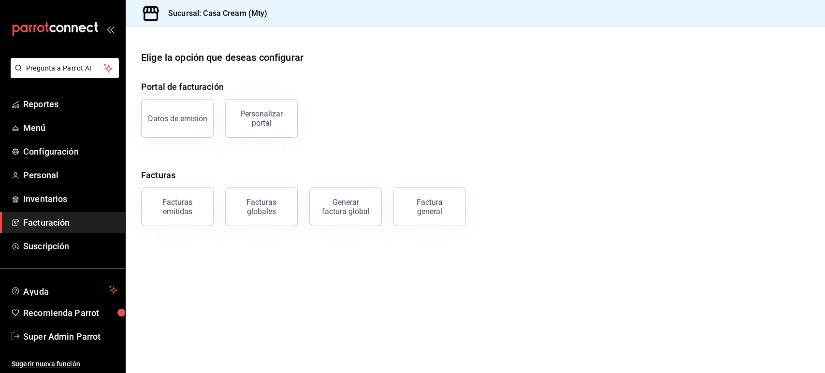
click at [47, 186] on ul "Reportes Menú Configuración Personal Inventarios Facturación Suscripción" at bounding box center [62, 175] width 125 height 163
click at [51, 179] on span "Personal" at bounding box center [70, 175] width 94 height 13
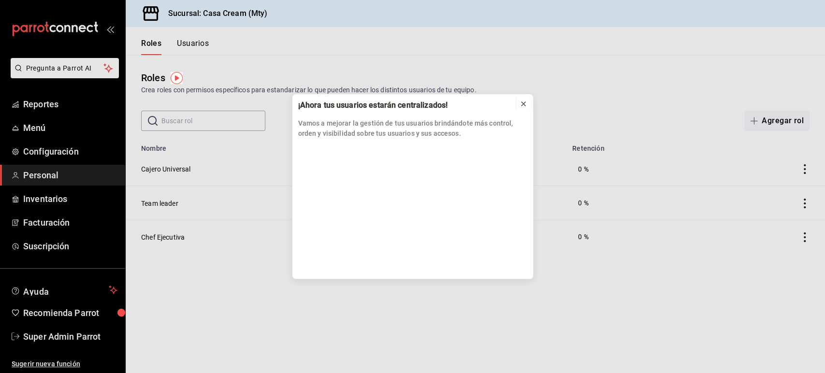
click at [521, 103] on icon at bounding box center [523, 104] width 8 height 8
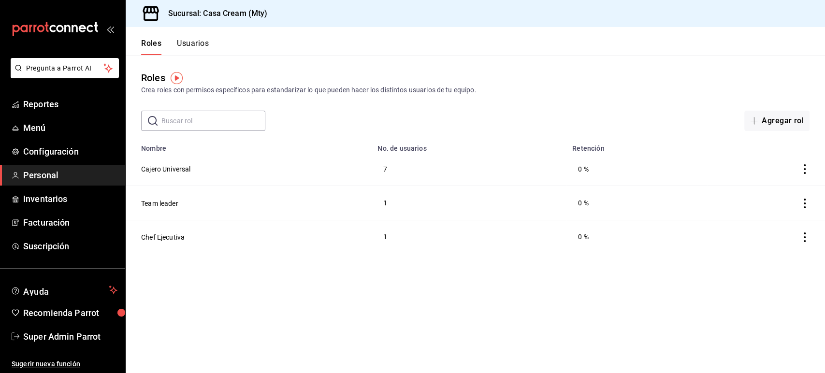
click at [200, 43] on button "Usuarios" at bounding box center [193, 47] width 32 height 16
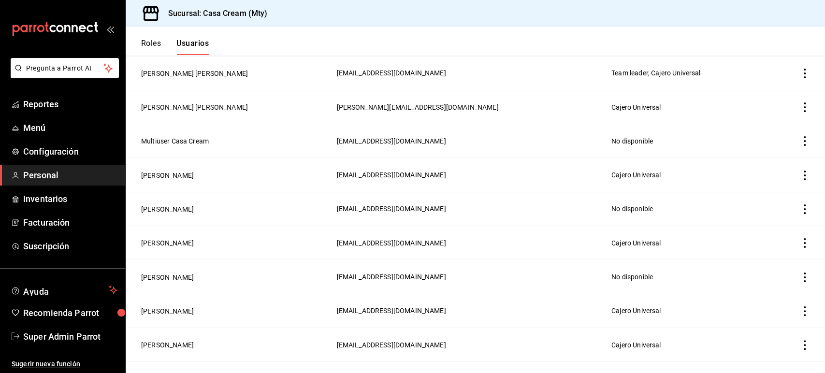
scroll to position [163, 0]
click at [174, 208] on button "[PERSON_NAME]" at bounding box center [167, 210] width 53 height 10
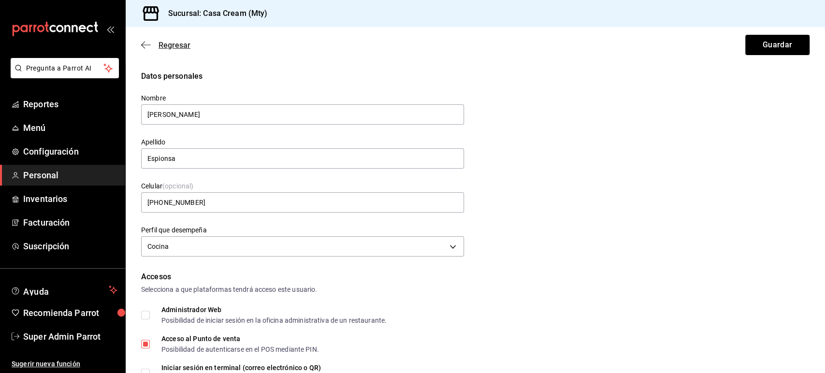
click at [148, 46] on icon "button" at bounding box center [146, 45] width 10 height 9
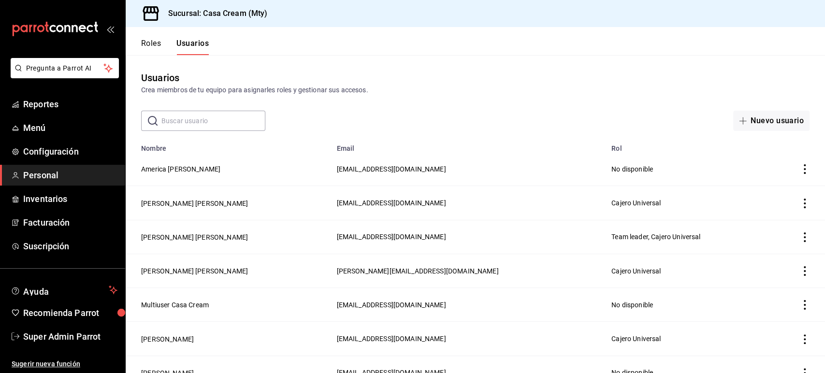
scroll to position [88, 0]
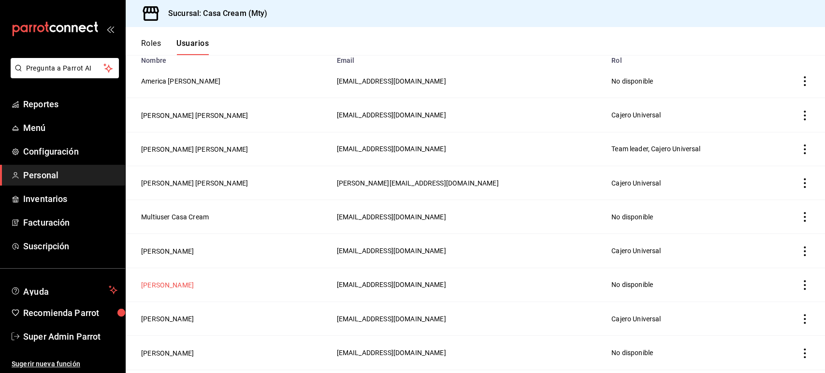
click at [175, 281] on button "Sarahi Espionsa" at bounding box center [167, 285] width 53 height 10
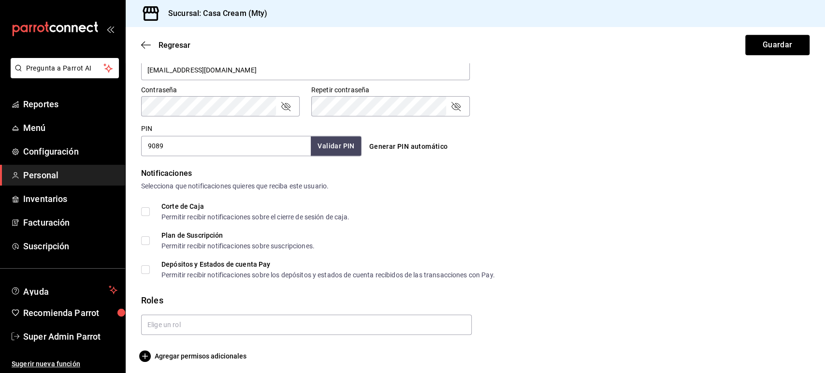
scroll to position [399, 0]
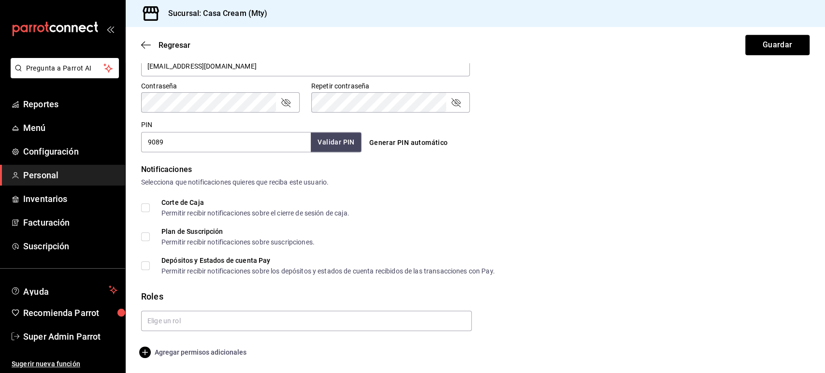
click at [219, 350] on span "Agregar permisos adicionales" at bounding box center [193, 352] width 105 height 12
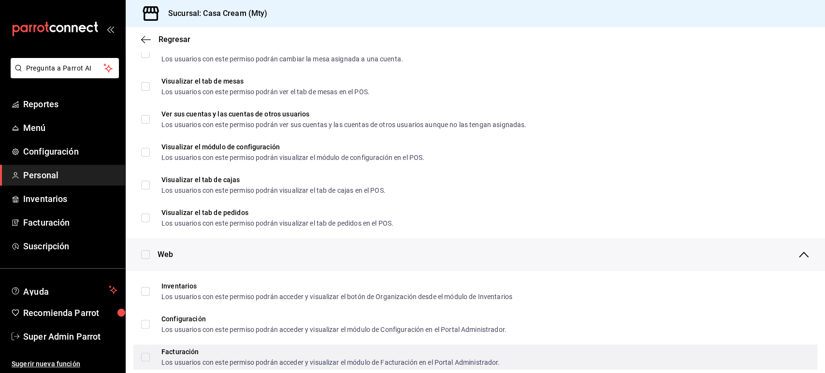
scroll to position [0, 0]
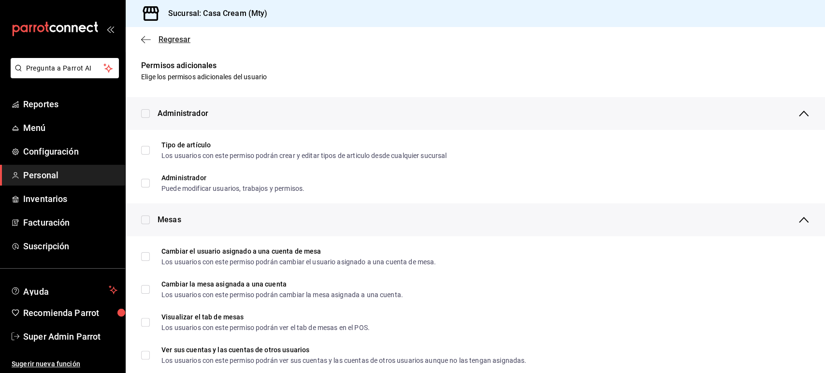
click at [148, 38] on icon "button" at bounding box center [146, 39] width 10 height 9
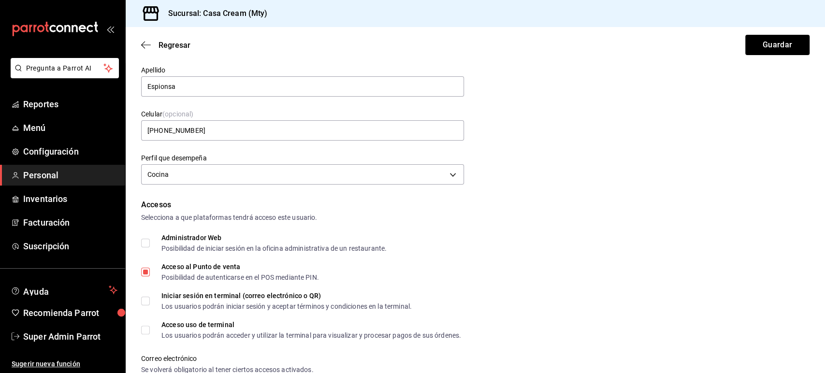
scroll to position [158, 0]
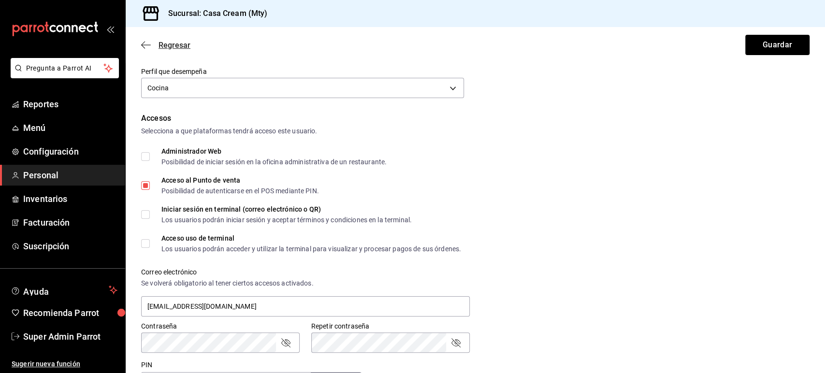
click at [150, 44] on icon "button" at bounding box center [146, 45] width 10 height 9
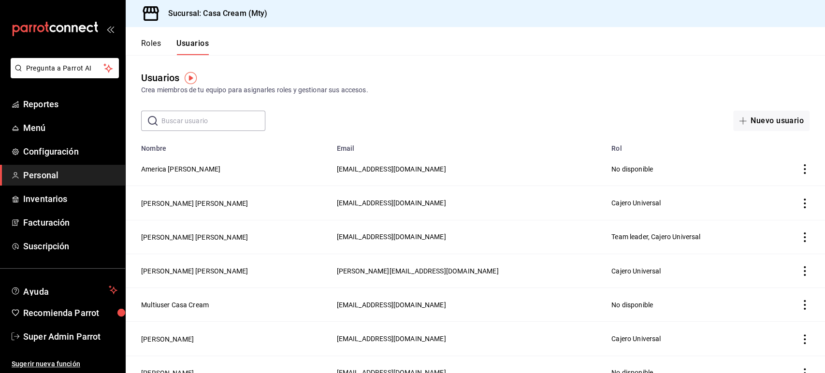
click at [154, 43] on button "Roles" at bounding box center [151, 47] width 20 height 16
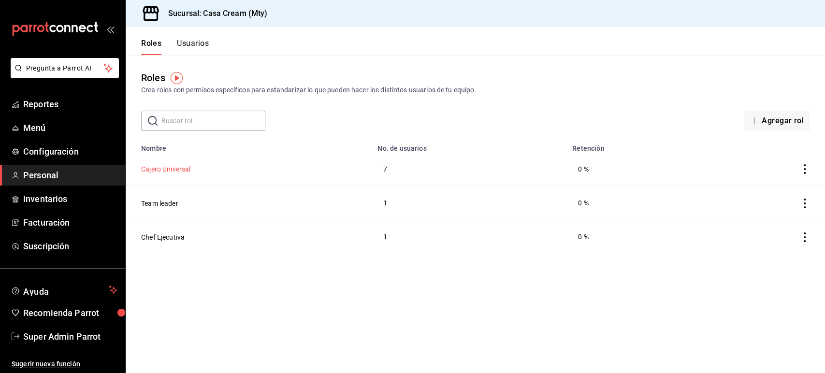
click at [179, 169] on button "Cajero Universal" at bounding box center [165, 169] width 49 height 10
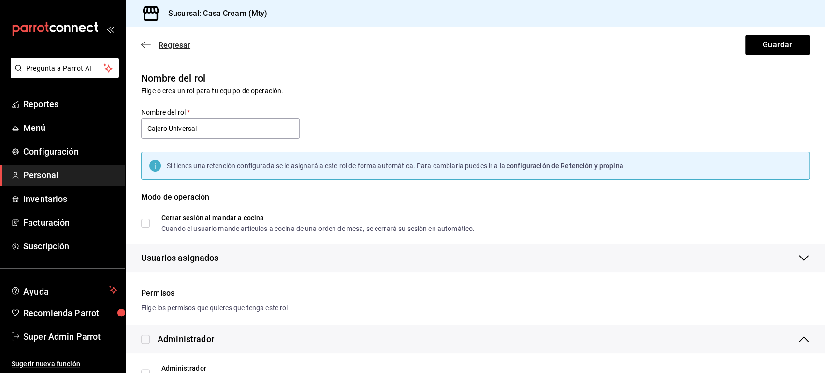
click at [147, 45] on icon "button" at bounding box center [146, 45] width 10 height 9
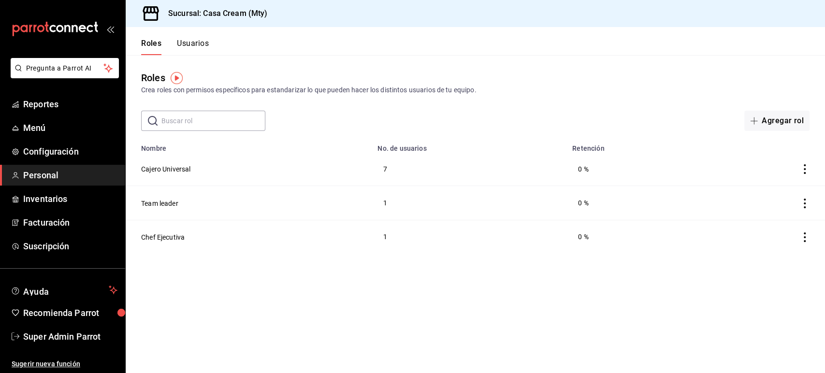
click at [205, 45] on button "Usuarios" at bounding box center [193, 47] width 32 height 16
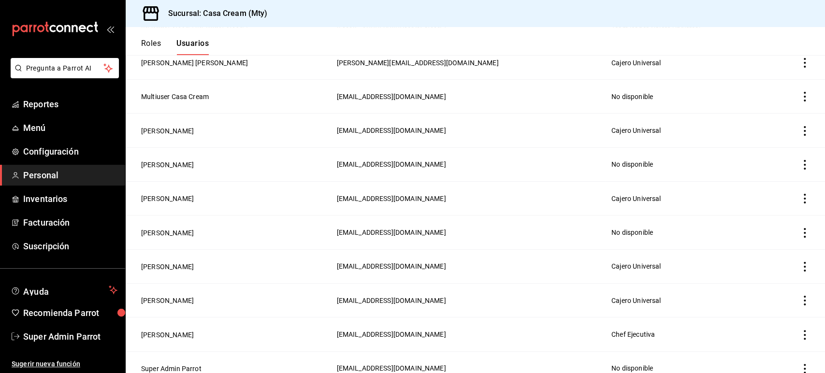
scroll to position [215, 0]
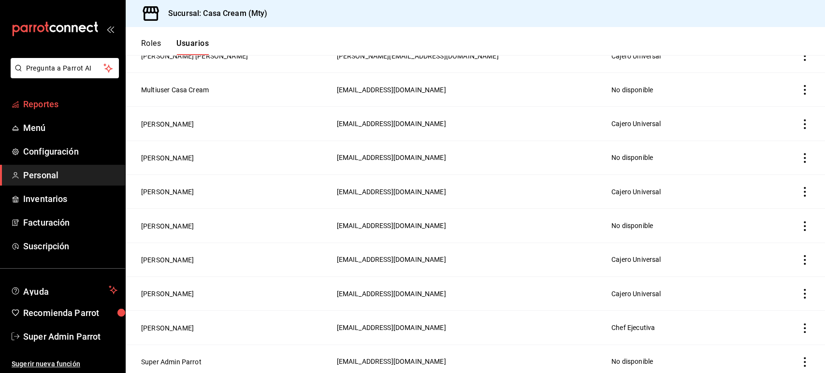
click at [47, 103] on span "Reportes" at bounding box center [70, 104] width 94 height 13
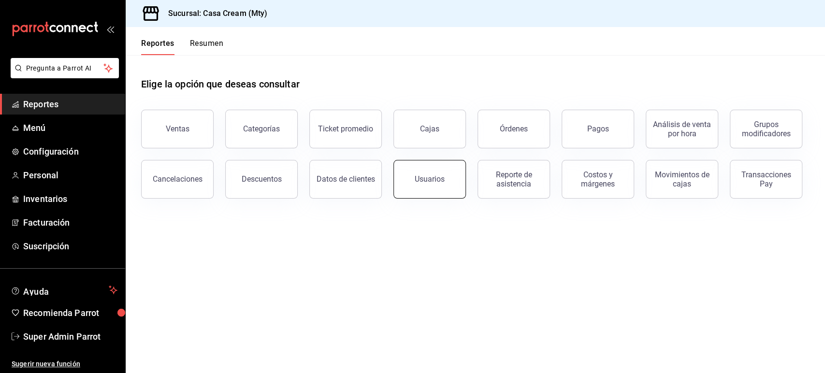
click at [438, 181] on div "Usuarios" at bounding box center [430, 178] width 30 height 9
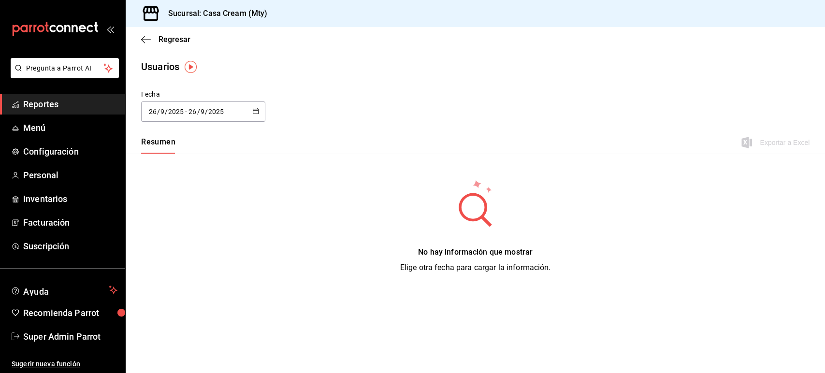
click at [257, 117] on div "2025-09-26 26 / 9 / 2025 - 2025-09-26 26 / 9 / 2025" at bounding box center [203, 111] width 124 height 20
click at [188, 159] on li "Ayer" at bounding box center [186, 164] width 91 height 22
type input "2025-09-25"
type input "25"
type input "2025-09-25"
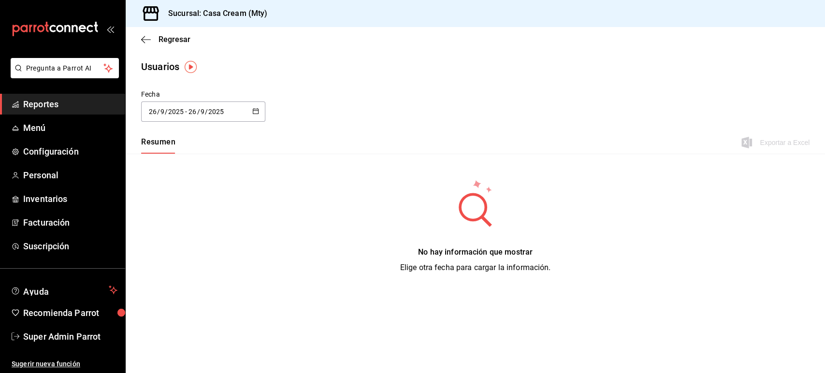
type input "25"
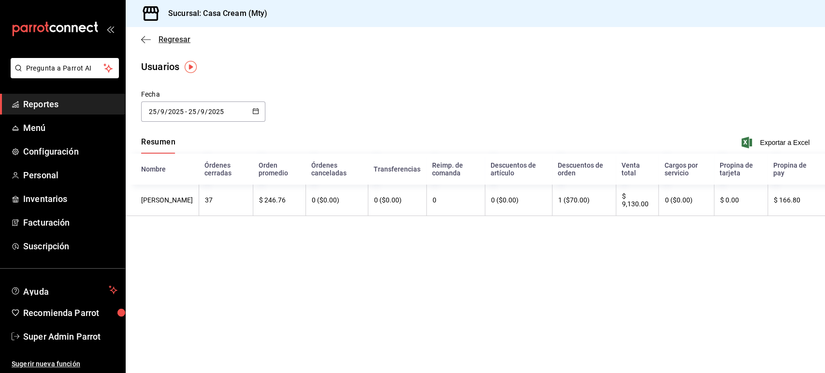
click at [146, 37] on icon "button" at bounding box center [146, 39] width 10 height 9
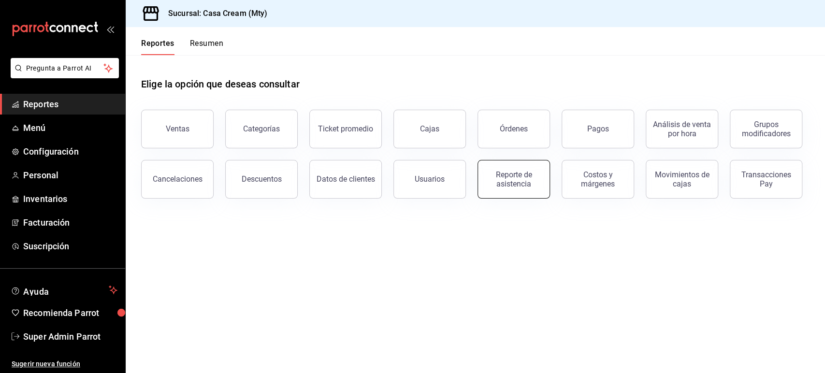
click at [516, 189] on button "Reporte de asistencia" at bounding box center [513, 179] width 72 height 39
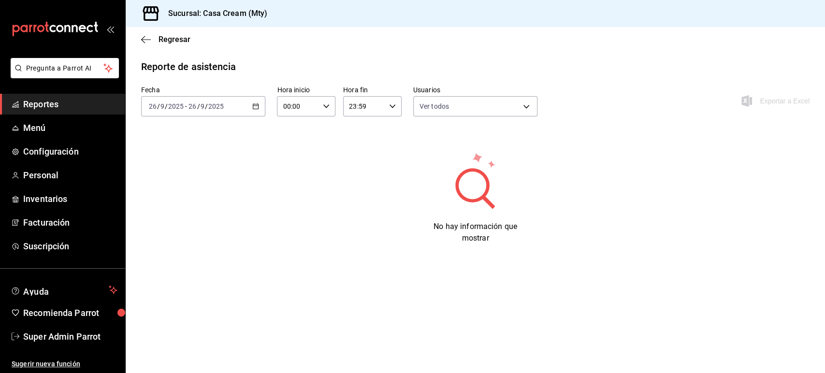
click at [258, 109] on \(Stroke\) "button" at bounding box center [256, 106] width 6 height 5
click at [186, 158] on span "Ayer" at bounding box center [186, 157] width 75 height 10
click at [256, 107] on icon "button" at bounding box center [255, 106] width 7 height 7
click at [201, 134] on span "Hoy" at bounding box center [186, 135] width 75 height 10
click at [255, 109] on \(Stroke\) "button" at bounding box center [256, 106] width 6 height 5
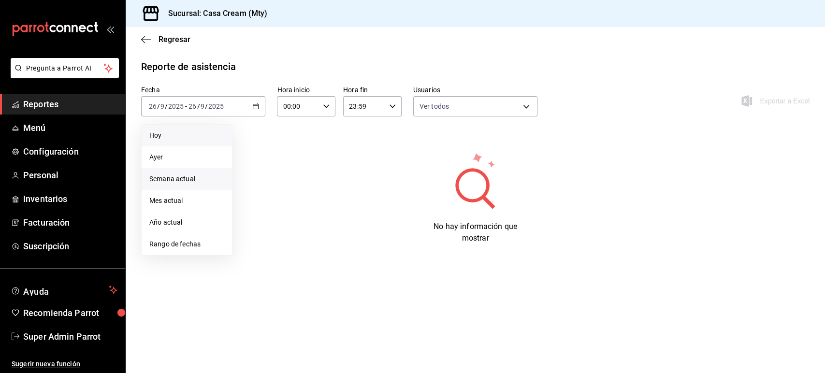
click at [195, 177] on span "Semana actual" at bounding box center [186, 179] width 75 height 10
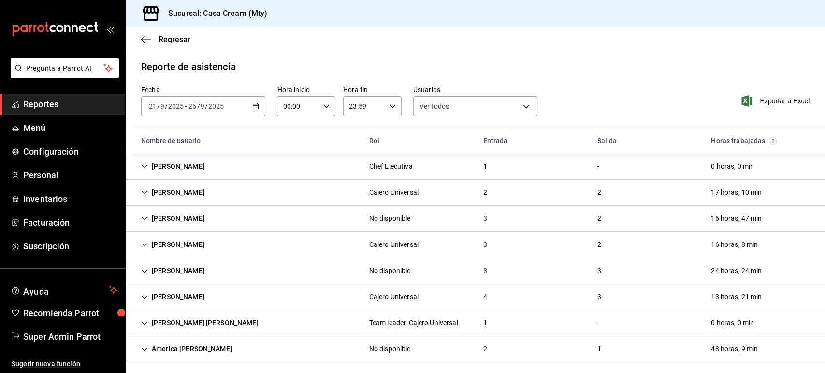
click at [655, 56] on main "Regresar Reporte de asistencia Fecha 2025-09-21 21 / 9 / 2025 - 2025-09-26 26 /…" at bounding box center [475, 202] width 699 height 351
click at [143, 42] on icon "button" at bounding box center [146, 39] width 10 height 9
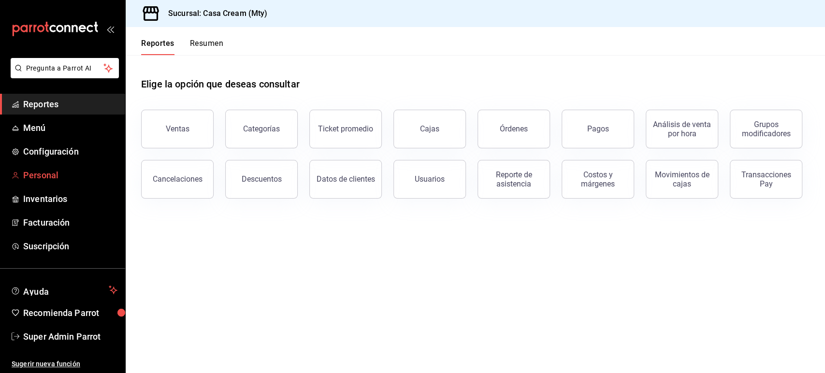
click at [50, 176] on span "Personal" at bounding box center [70, 175] width 94 height 13
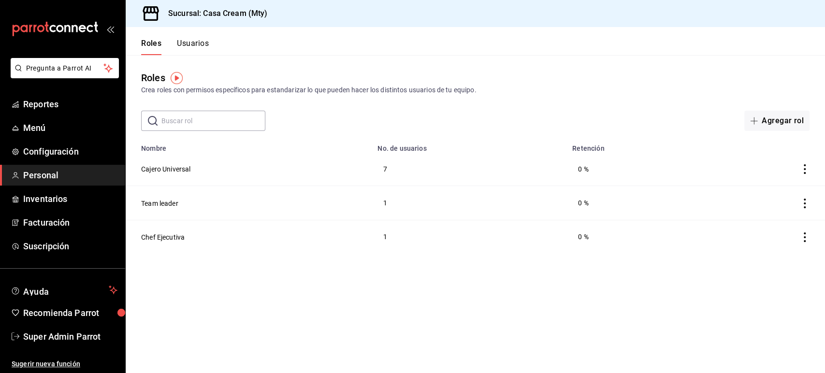
click at [198, 42] on button "Usuarios" at bounding box center [193, 47] width 32 height 16
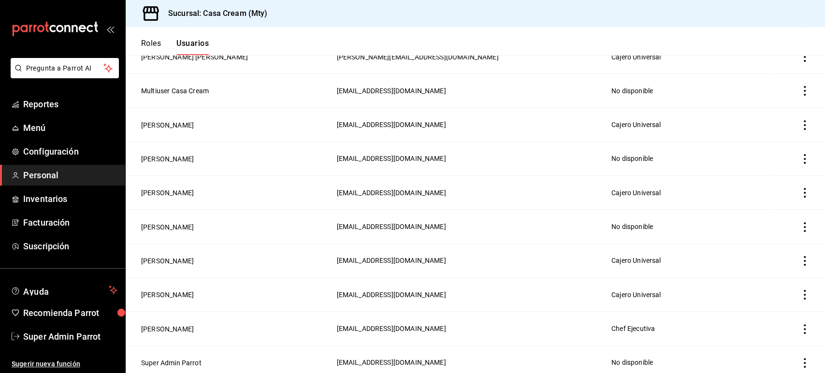
scroll to position [213, 0]
click at [153, 122] on button "[PERSON_NAME]" at bounding box center [167, 126] width 53 height 10
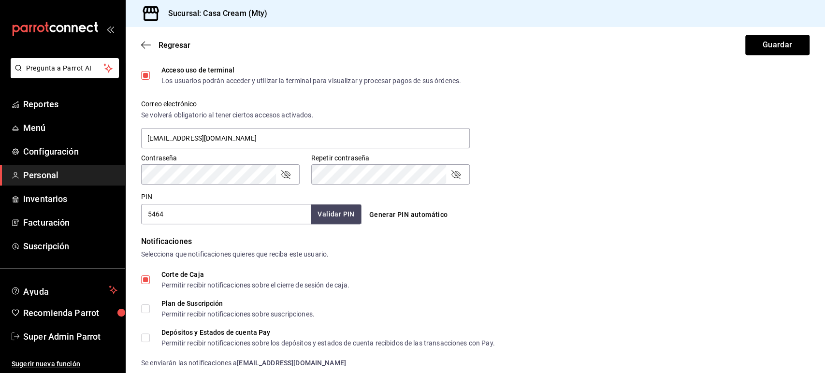
scroll to position [452, 0]
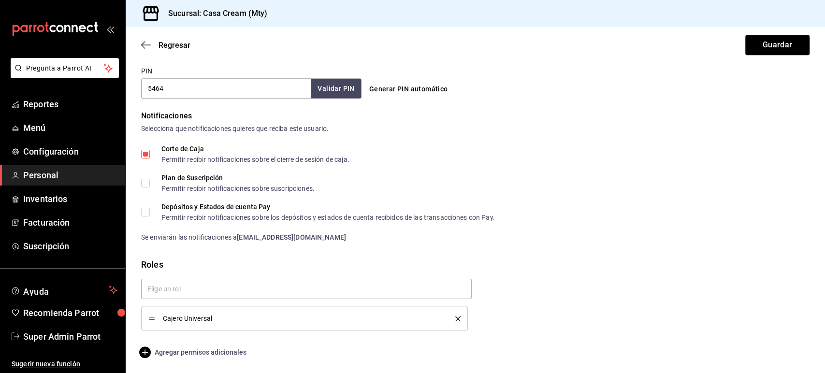
click at [213, 350] on span "Agregar permisos adicionales" at bounding box center [193, 352] width 105 height 12
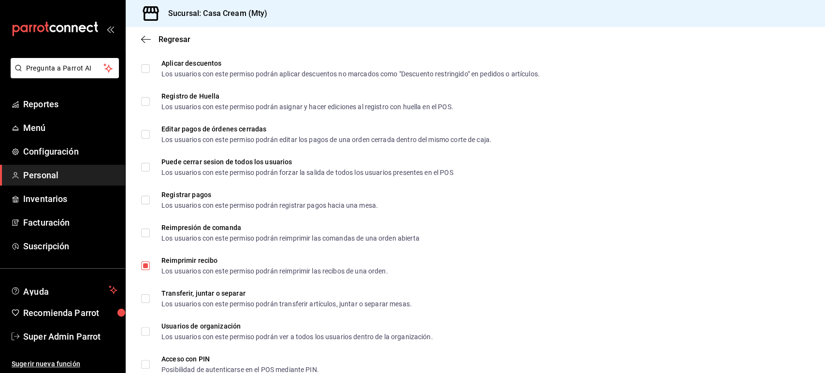
scroll to position [1388, 0]
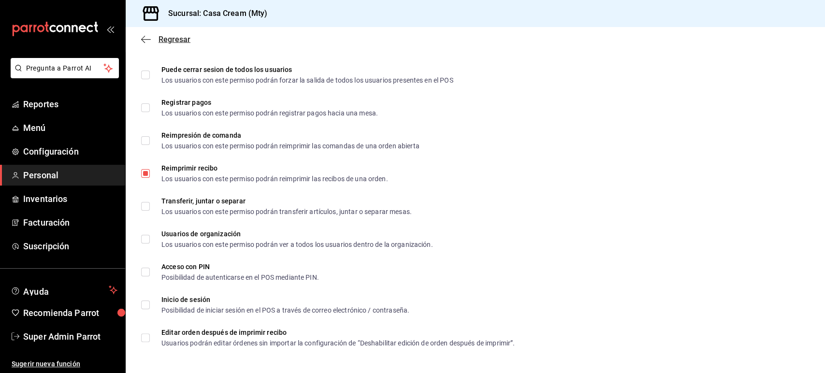
click at [146, 38] on icon "button" at bounding box center [146, 39] width 10 height 9
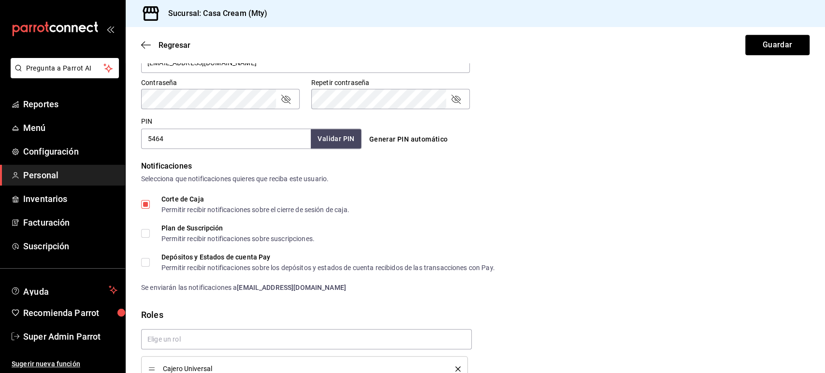
scroll to position [452, 0]
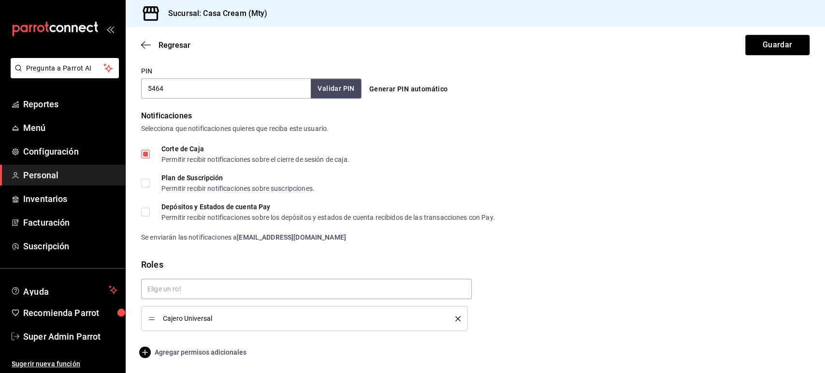
click at [221, 353] on span "Agregar permisos adicionales" at bounding box center [193, 352] width 105 height 12
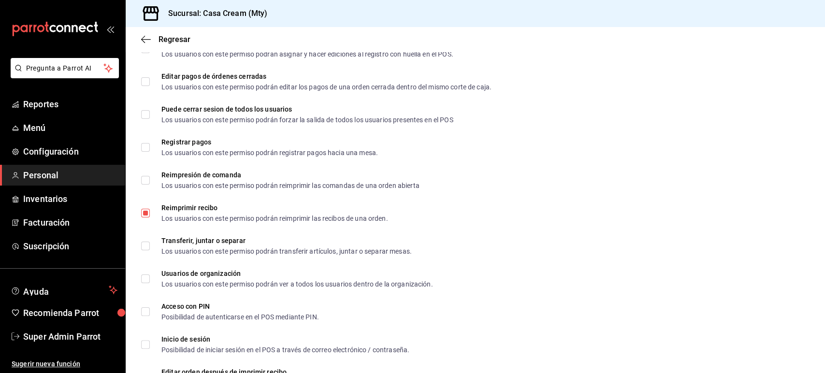
scroll to position [1388, 0]
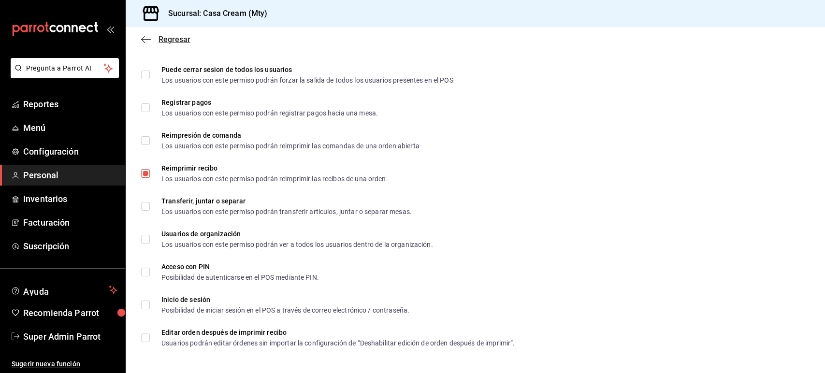
click at [146, 40] on icon "button" at bounding box center [146, 39] width 10 height 9
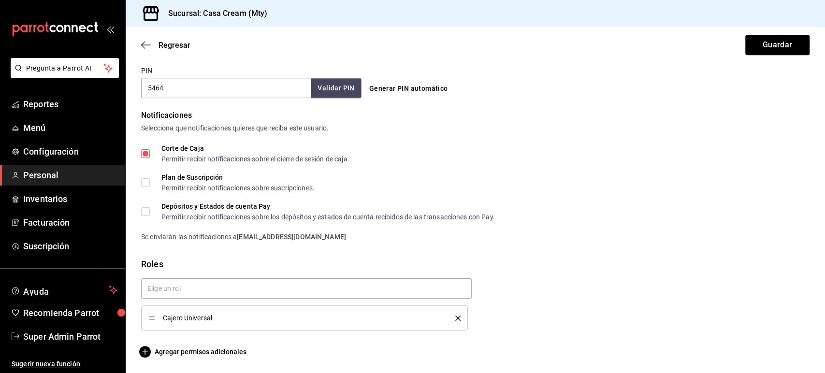
scroll to position [452, 0]
click at [147, 44] on icon "button" at bounding box center [146, 45] width 10 height 9
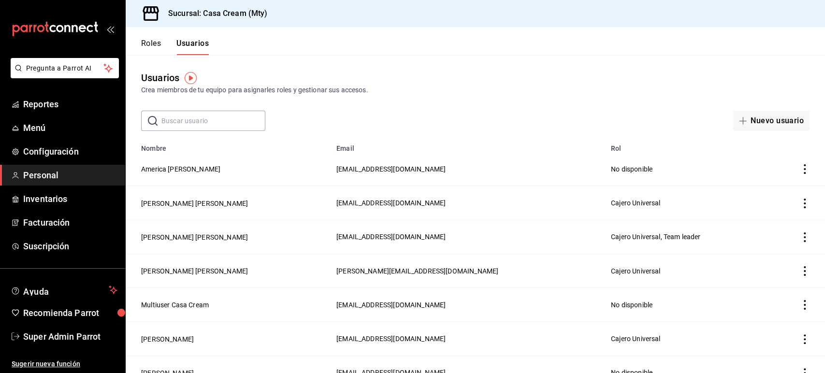
click at [156, 43] on button "Roles" at bounding box center [151, 47] width 20 height 16
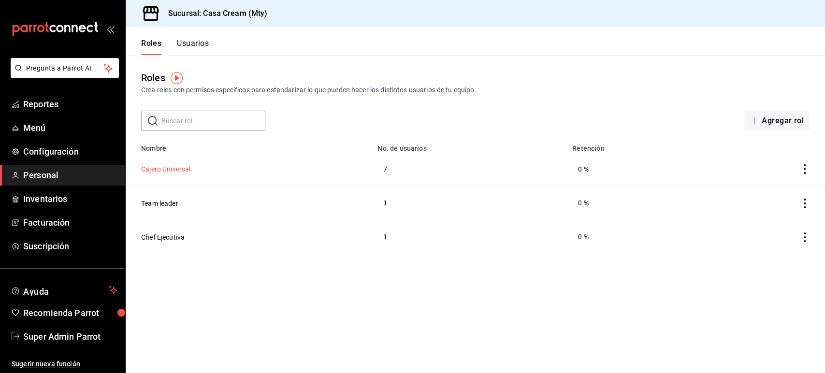
click at [166, 167] on button "Cajero Universal" at bounding box center [165, 169] width 49 height 10
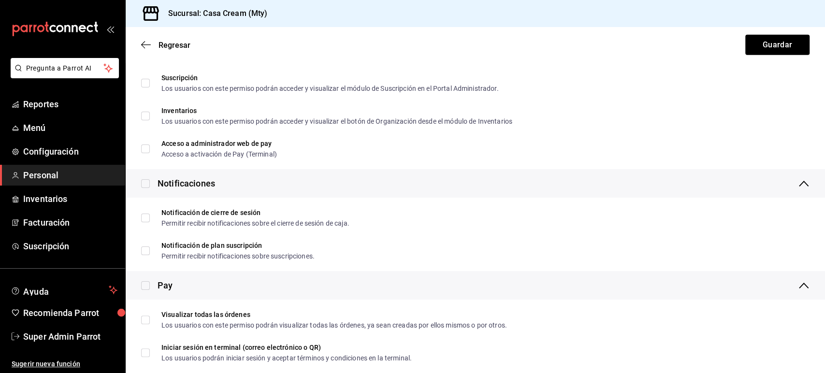
scroll to position [1728, 0]
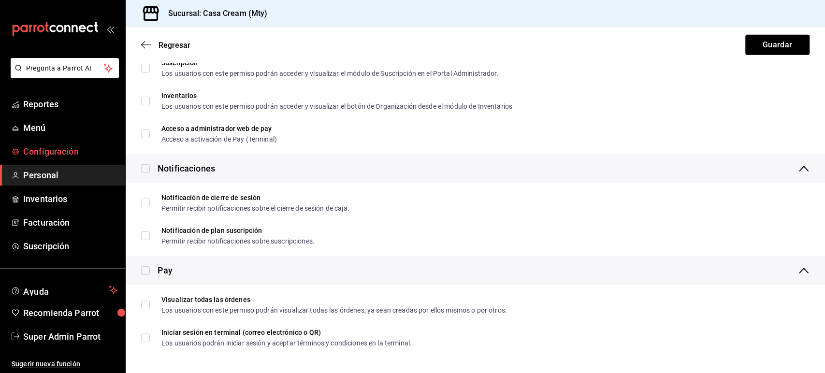
click at [58, 154] on span "Configuración" at bounding box center [70, 151] width 94 height 13
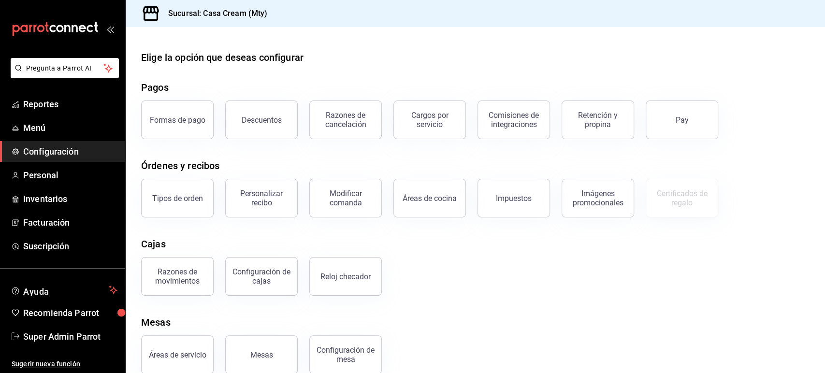
click at [446, 254] on div "Razones de movimientos Configuración de cajas Reloj checador" at bounding box center [469, 270] width 680 height 50
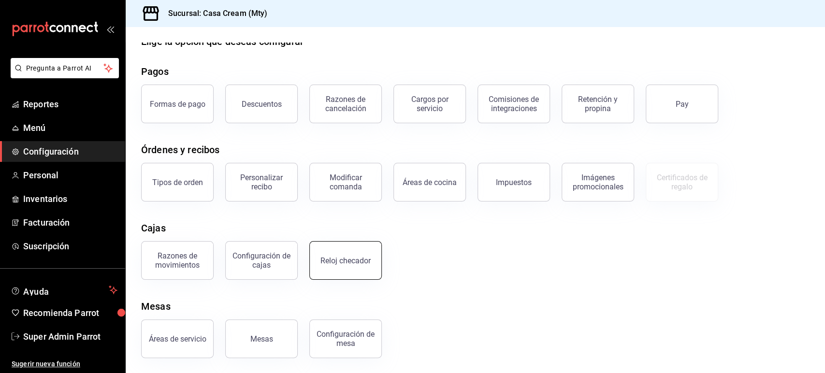
click at [358, 255] on button "Reloj checador" at bounding box center [345, 260] width 72 height 39
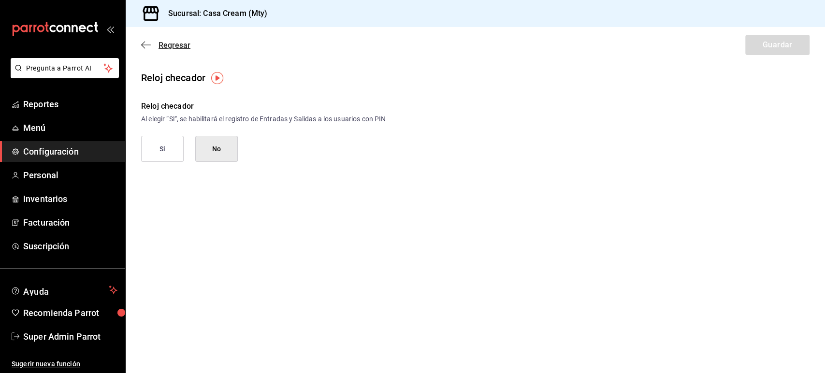
click at [145, 46] on icon "button" at bounding box center [146, 45] width 10 height 9
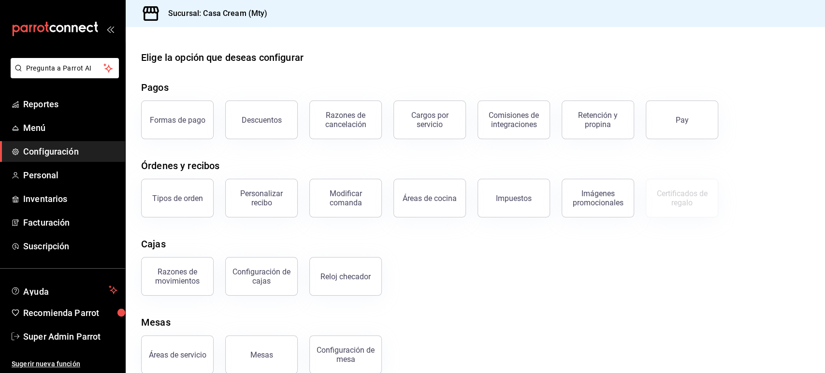
scroll to position [16, 0]
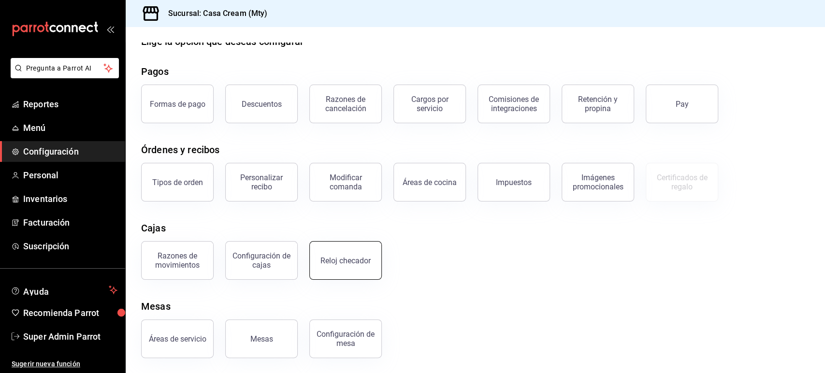
click at [354, 266] on button "Reloj checador" at bounding box center [345, 260] width 72 height 39
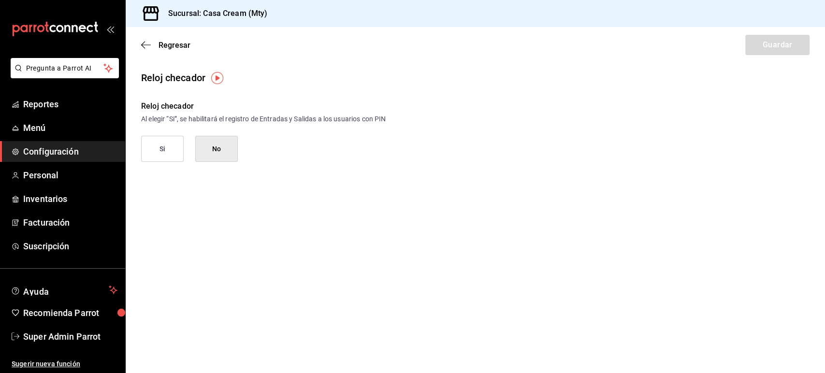
click at [645, 252] on main "Regresar Guardar Reloj checador Reloj checador Al elegir “Si”, se habilitará el…" at bounding box center [475, 200] width 699 height 346
click at [54, 153] on span "Configuración" at bounding box center [70, 151] width 94 height 13
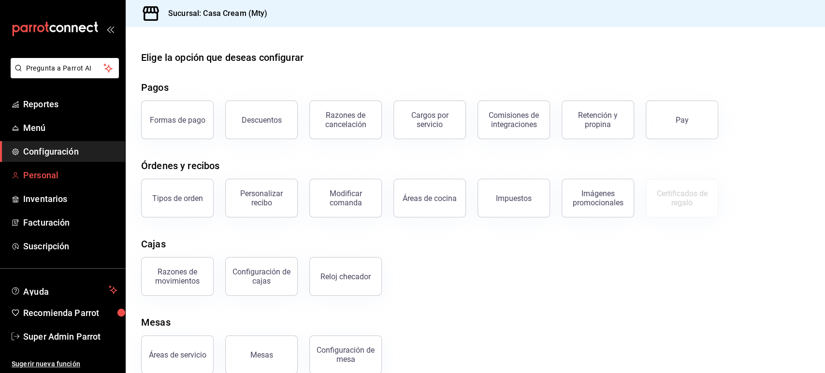
click at [51, 172] on span "Personal" at bounding box center [70, 175] width 94 height 13
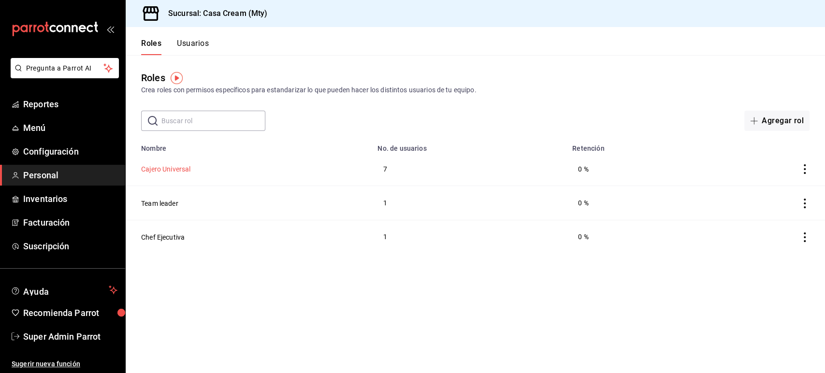
click at [181, 169] on button "Cajero Universal" at bounding box center [165, 169] width 49 height 10
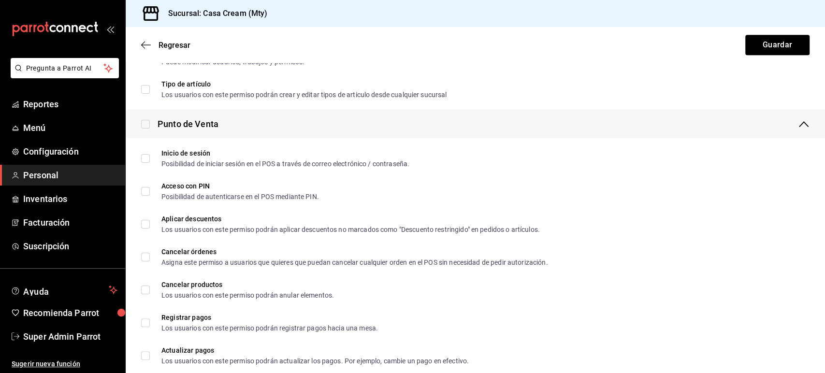
scroll to position [317, 0]
click at [665, 11] on div "Sucursal: Casa Cream (Mty)" at bounding box center [475, 13] width 699 height 27
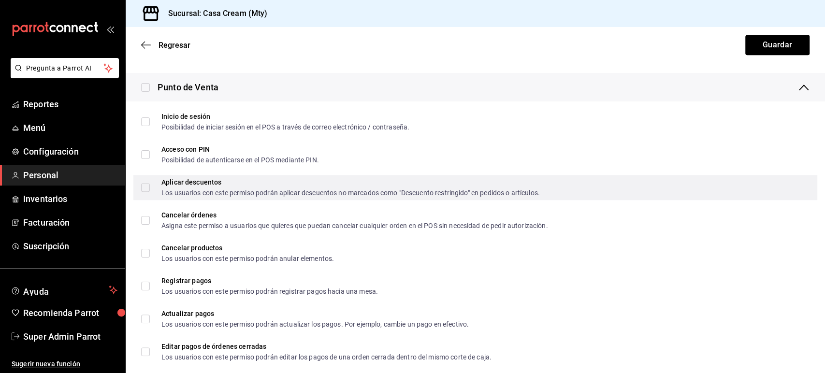
scroll to position [352, 0]
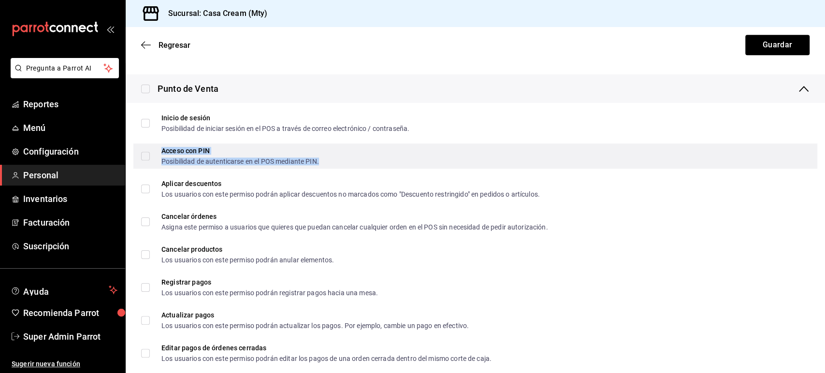
click at [204, 158] on div "Posibilidad de autenticarse en el POS mediante PIN." at bounding box center [240, 161] width 158 height 7
checkbox input "true"
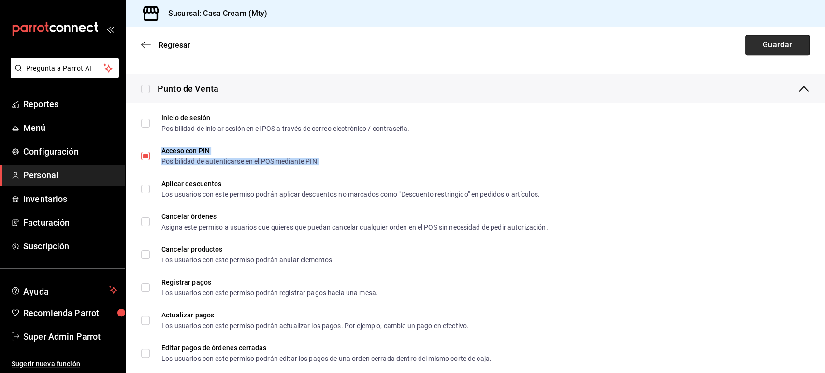
click at [746, 45] on button "Guardar" at bounding box center [777, 45] width 64 height 20
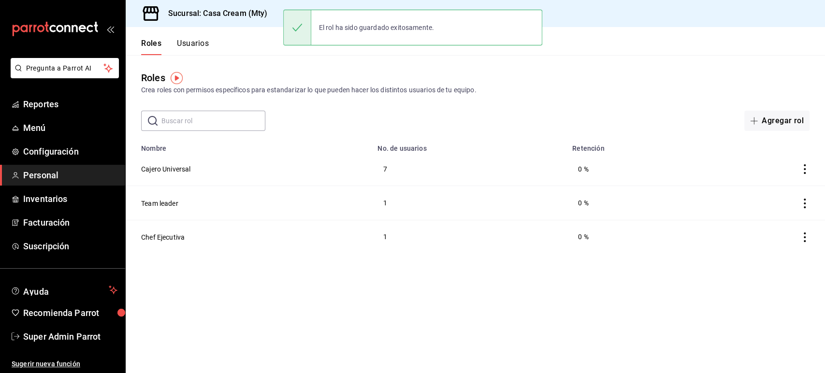
click at [191, 48] on button "Usuarios" at bounding box center [193, 47] width 32 height 16
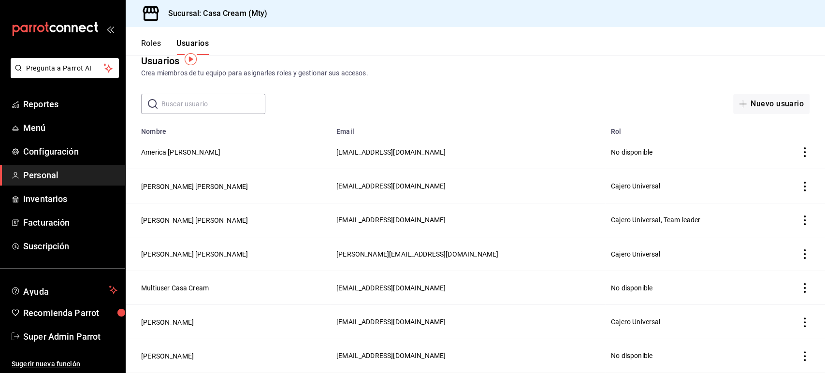
scroll to position [18, 0]
click at [166, 320] on button "[PERSON_NAME]" at bounding box center [167, 321] width 53 height 10
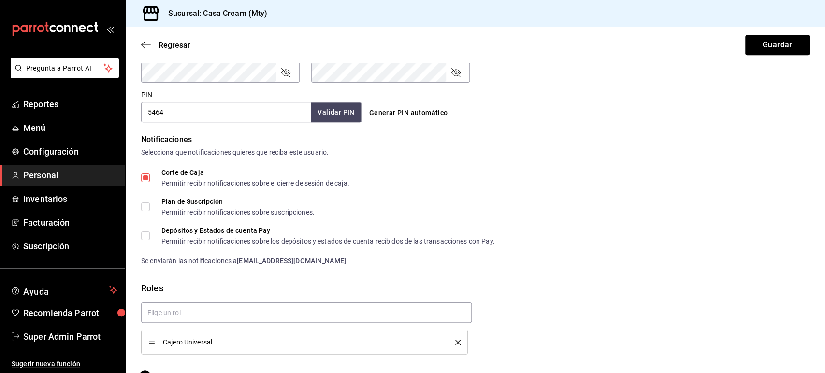
scroll to position [452, 0]
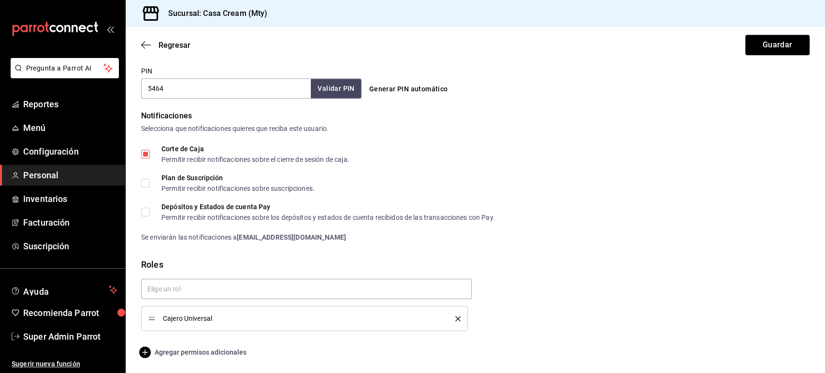
click at [228, 347] on span "Agregar permisos adicionales" at bounding box center [193, 352] width 105 height 12
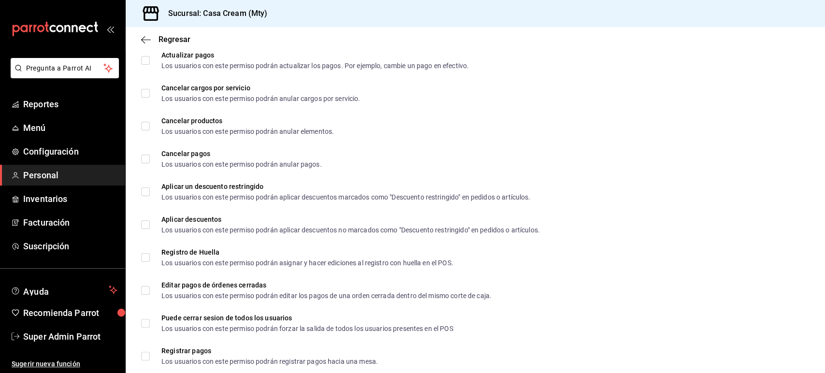
scroll to position [1139, 0]
click at [659, 173] on li "Cancelar pagos Los usuarios con este permiso podrán anular pagos." at bounding box center [475, 159] width 699 height 33
checkbox input "true"
click at [85, 153] on span "Configuración" at bounding box center [70, 151] width 94 height 13
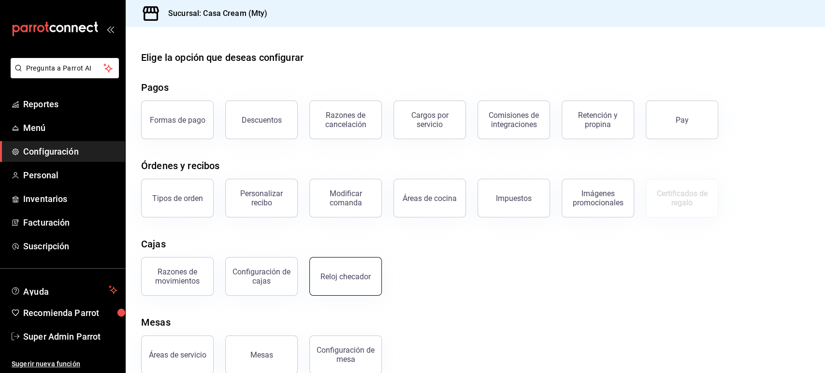
click at [341, 281] on button "Reloj checador" at bounding box center [345, 276] width 72 height 39
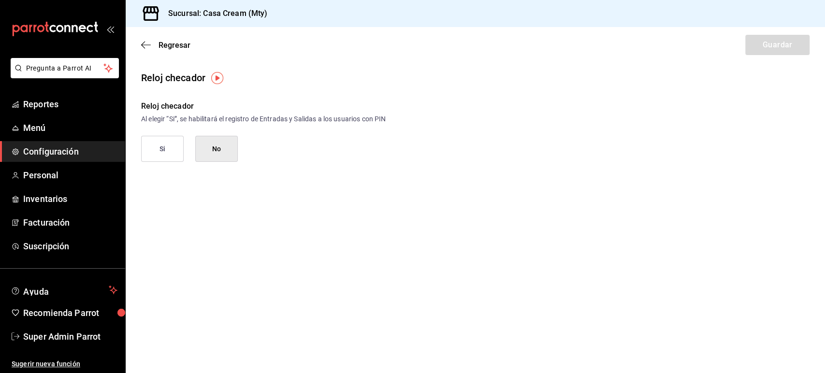
click at [181, 146] on button "Si" at bounding box center [162, 149] width 43 height 26
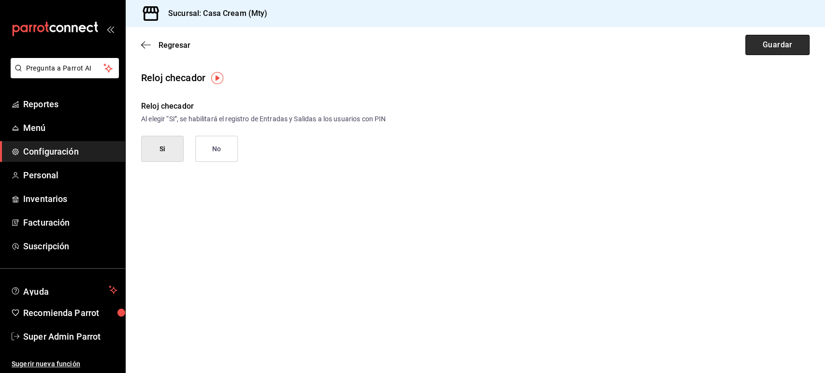
click at [775, 49] on button "Guardar" at bounding box center [777, 45] width 64 height 20
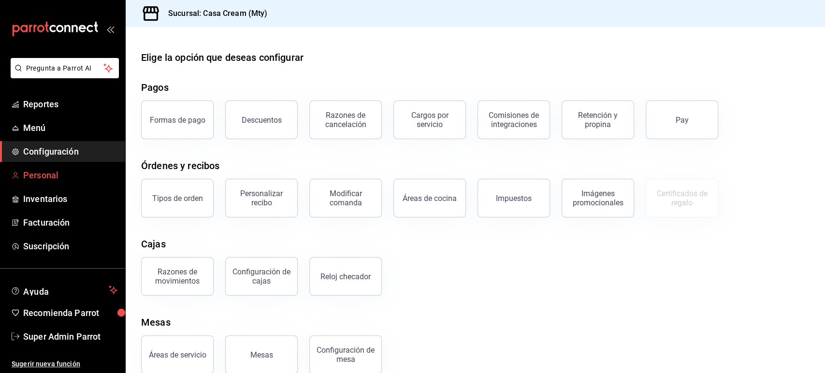
click at [52, 180] on span "Personal" at bounding box center [70, 175] width 94 height 13
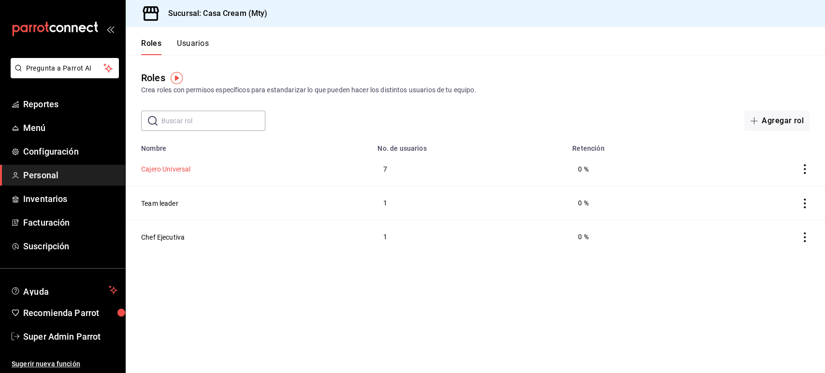
click at [177, 169] on button "Cajero Universal" at bounding box center [165, 169] width 49 height 10
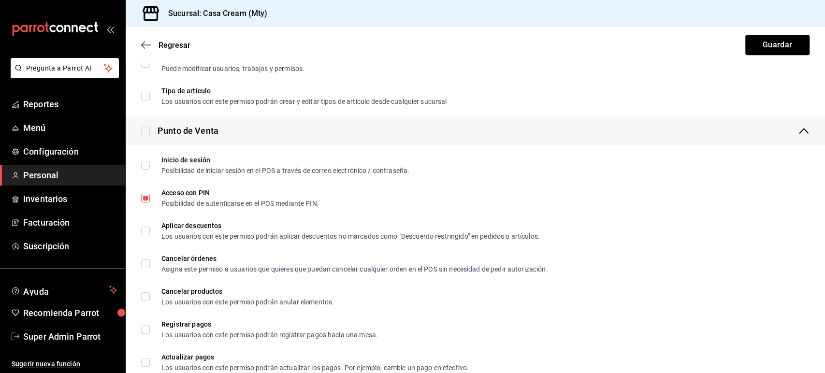
scroll to position [309, 0]
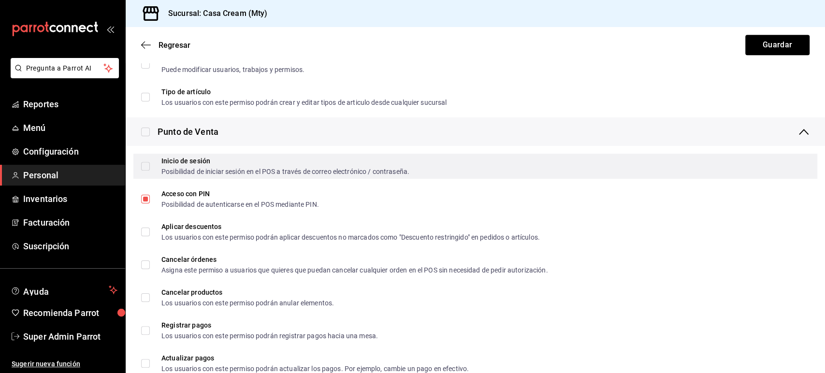
click at [663, 166] on div "Inicio de sesión Posibilidad de iniciar sesión en el POS a través de correo ele…" at bounding box center [475, 166] width 684 height 25
checkbox input "true"
